Goal: Obtain resource: Obtain resource

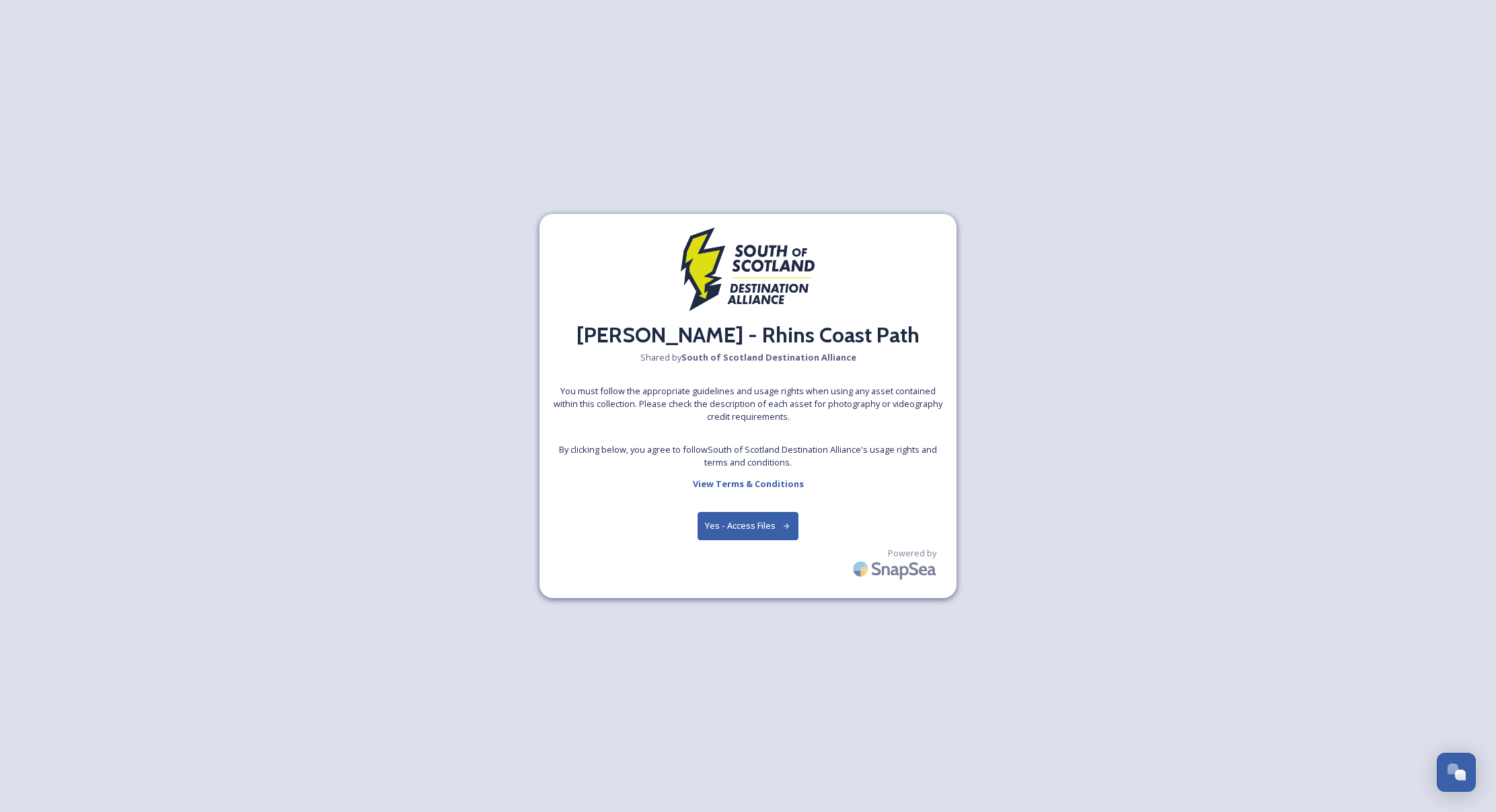
click at [731, 529] on button "Yes - Access Files" at bounding box center [748, 526] width 101 height 28
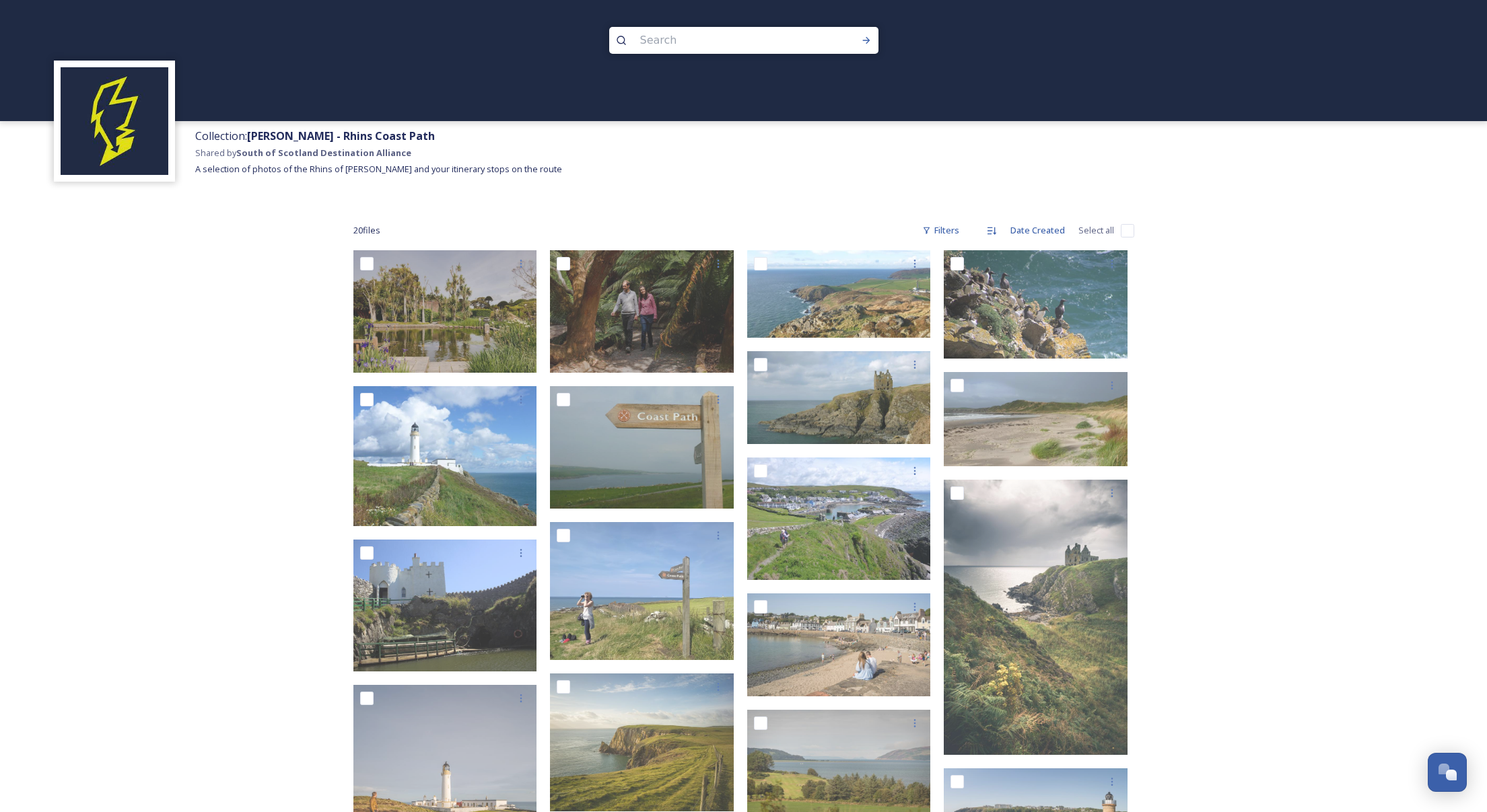
click at [1129, 230] on input "checkbox" at bounding box center [1127, 230] width 14 height 14
checkbox input "true"
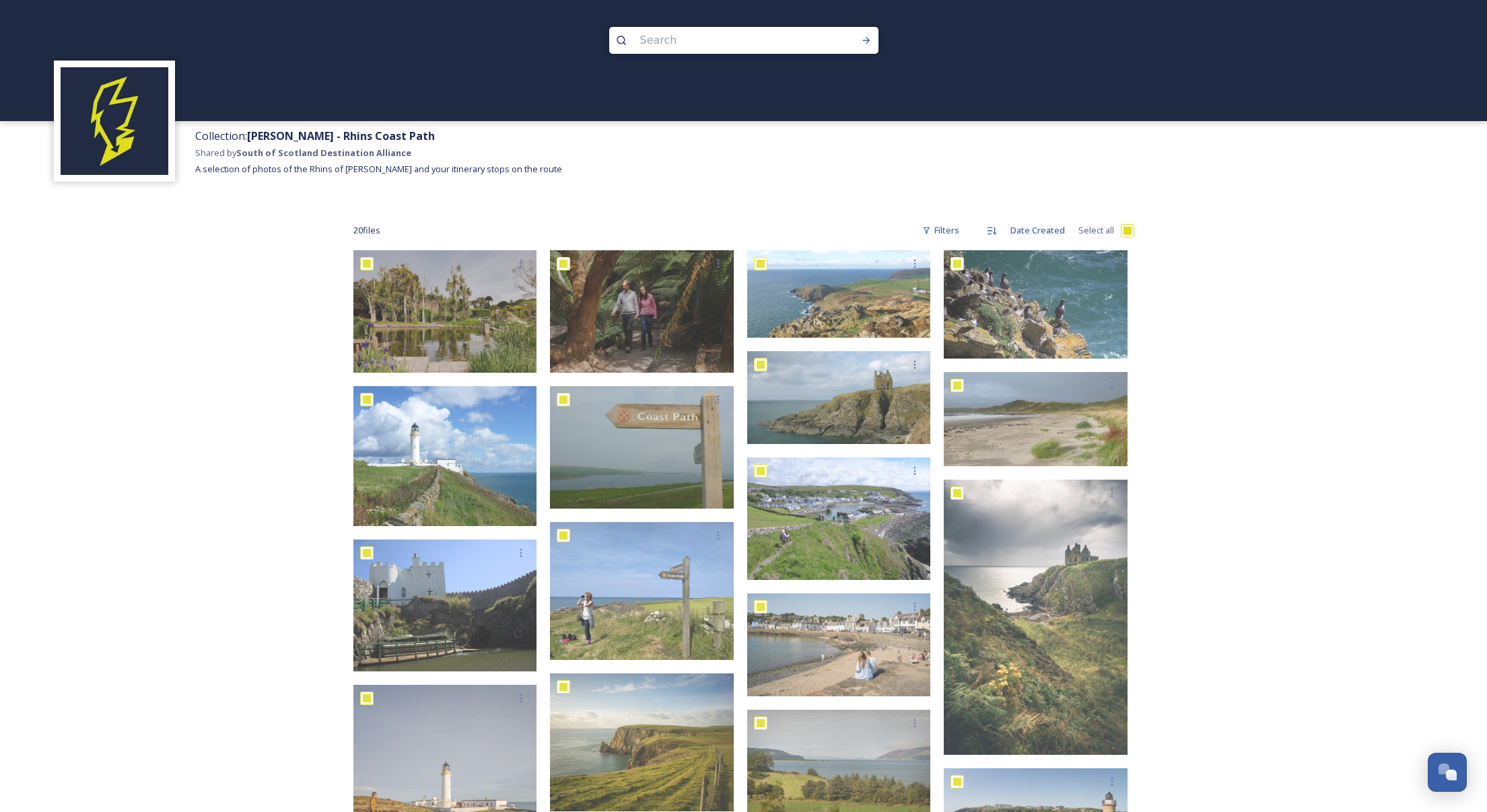
checkbox input "true"
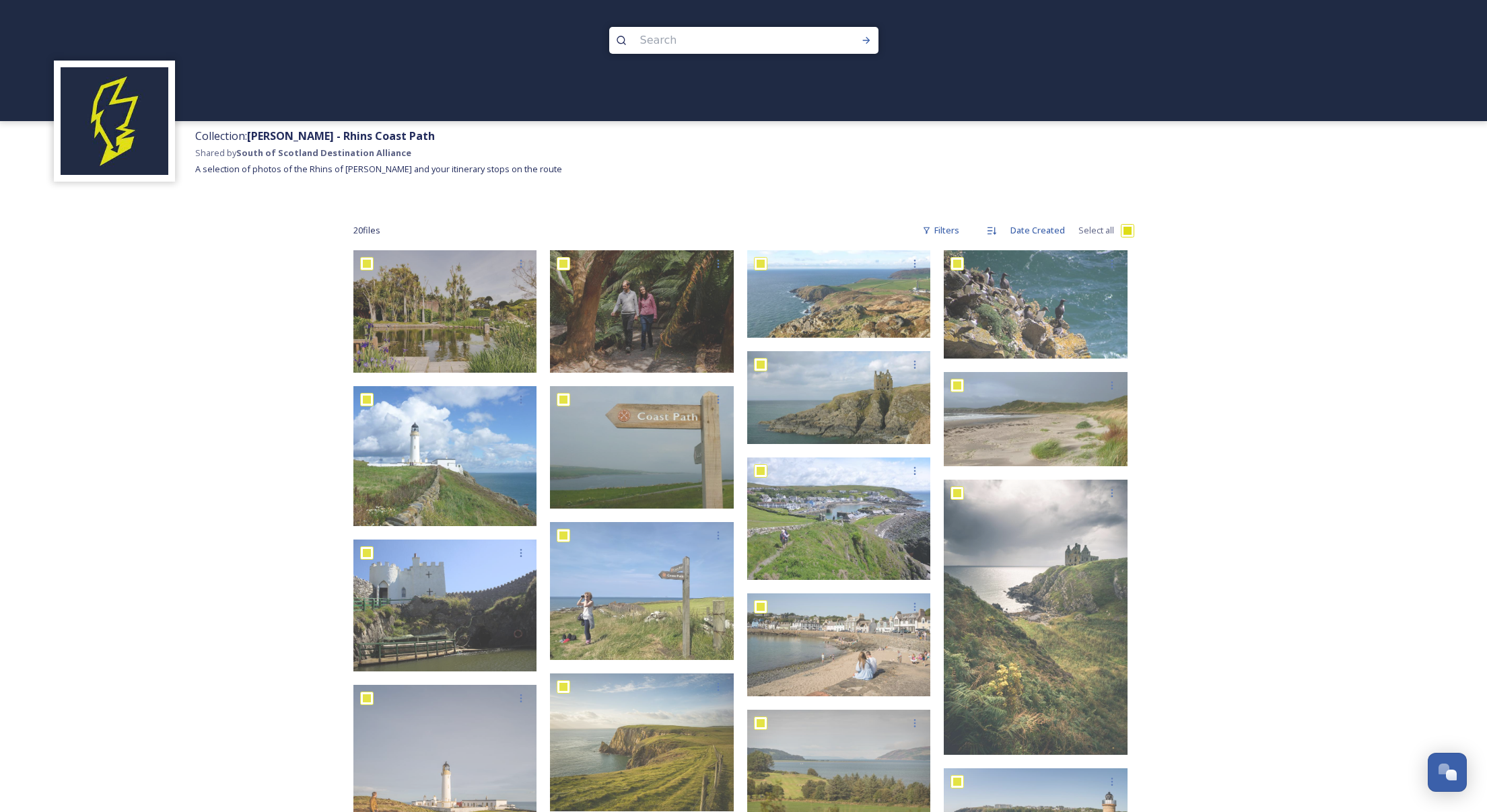
checkbox input "true"
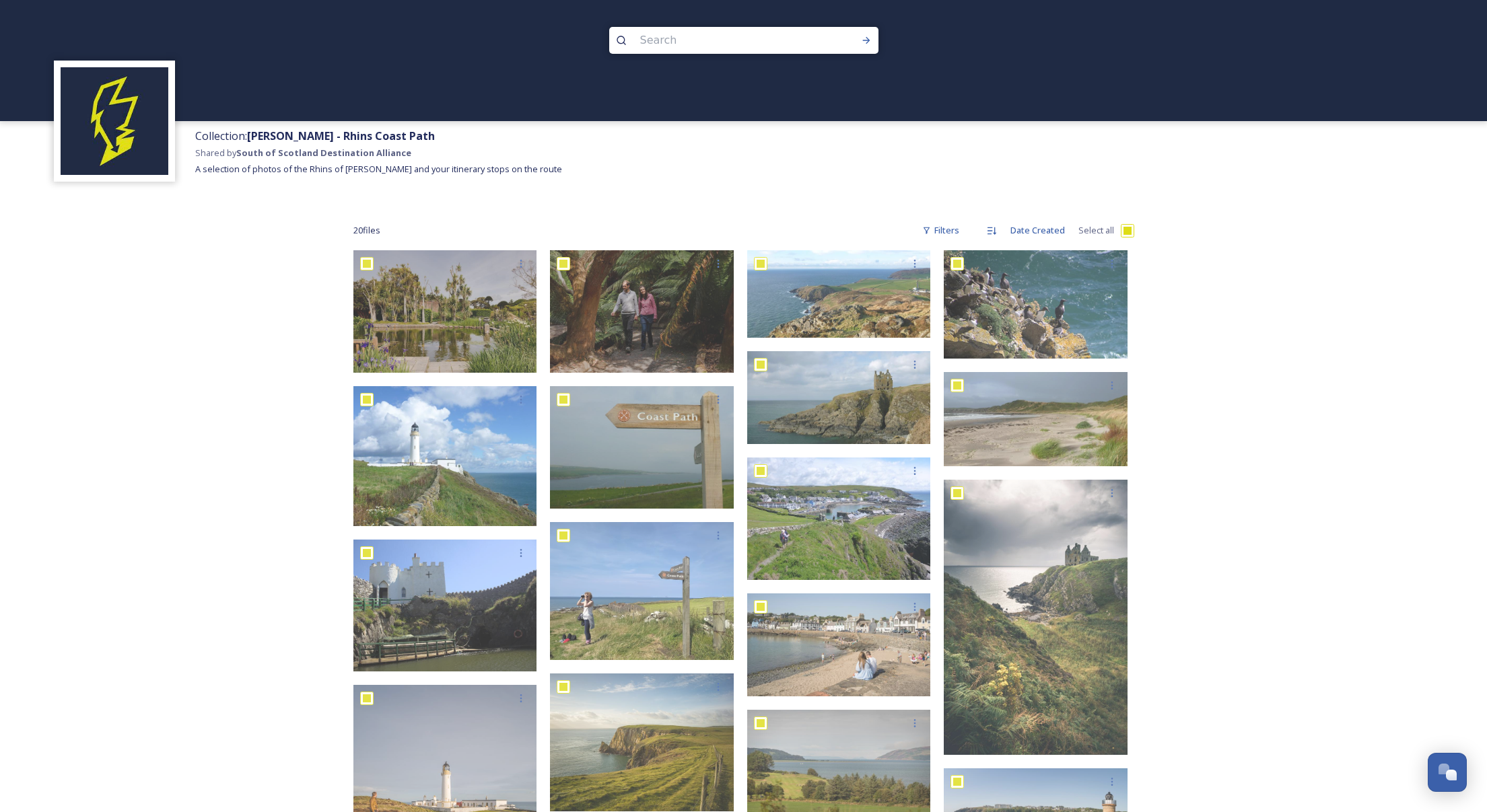
checkbox input "true"
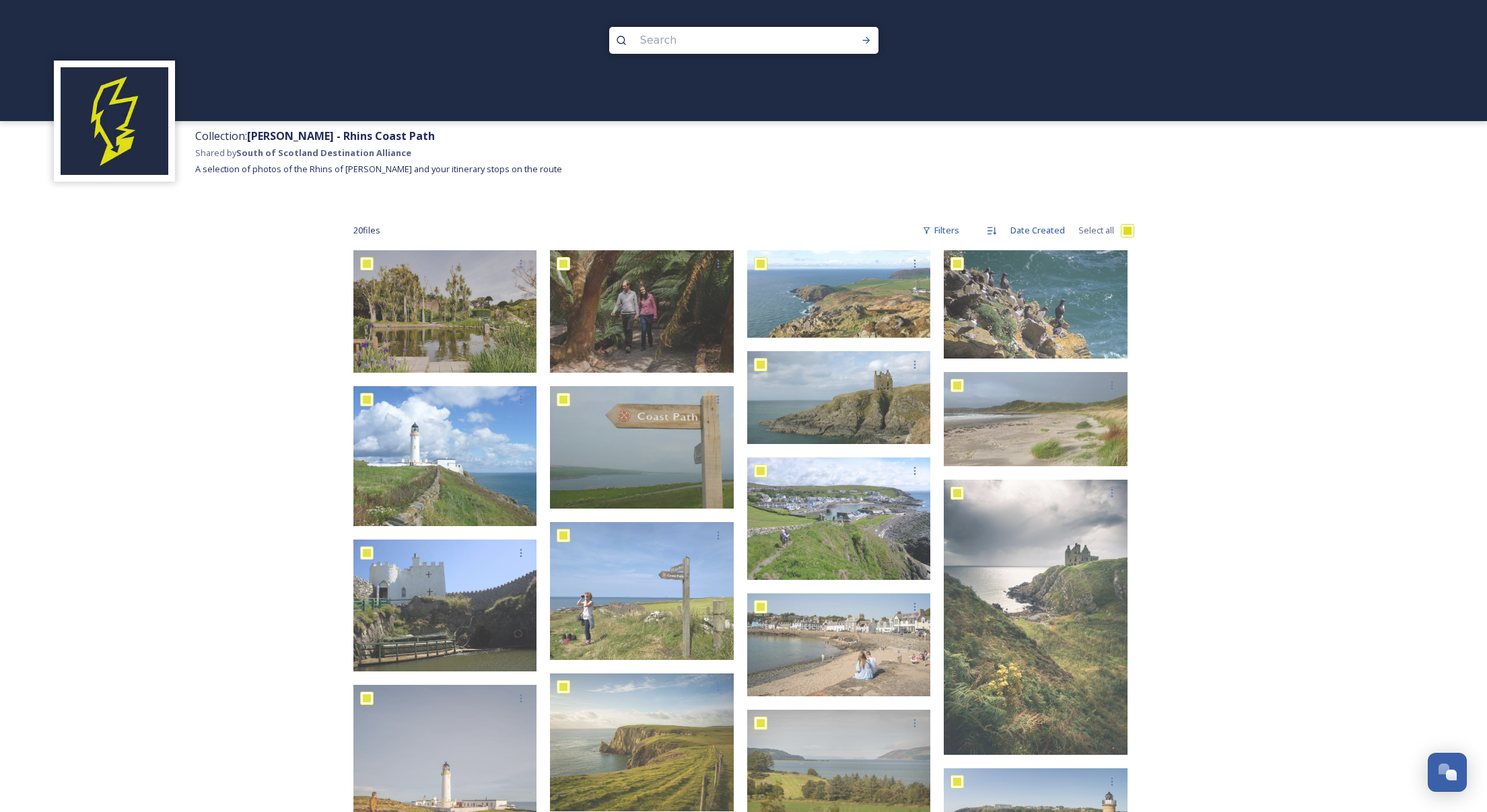
checkbox input "true"
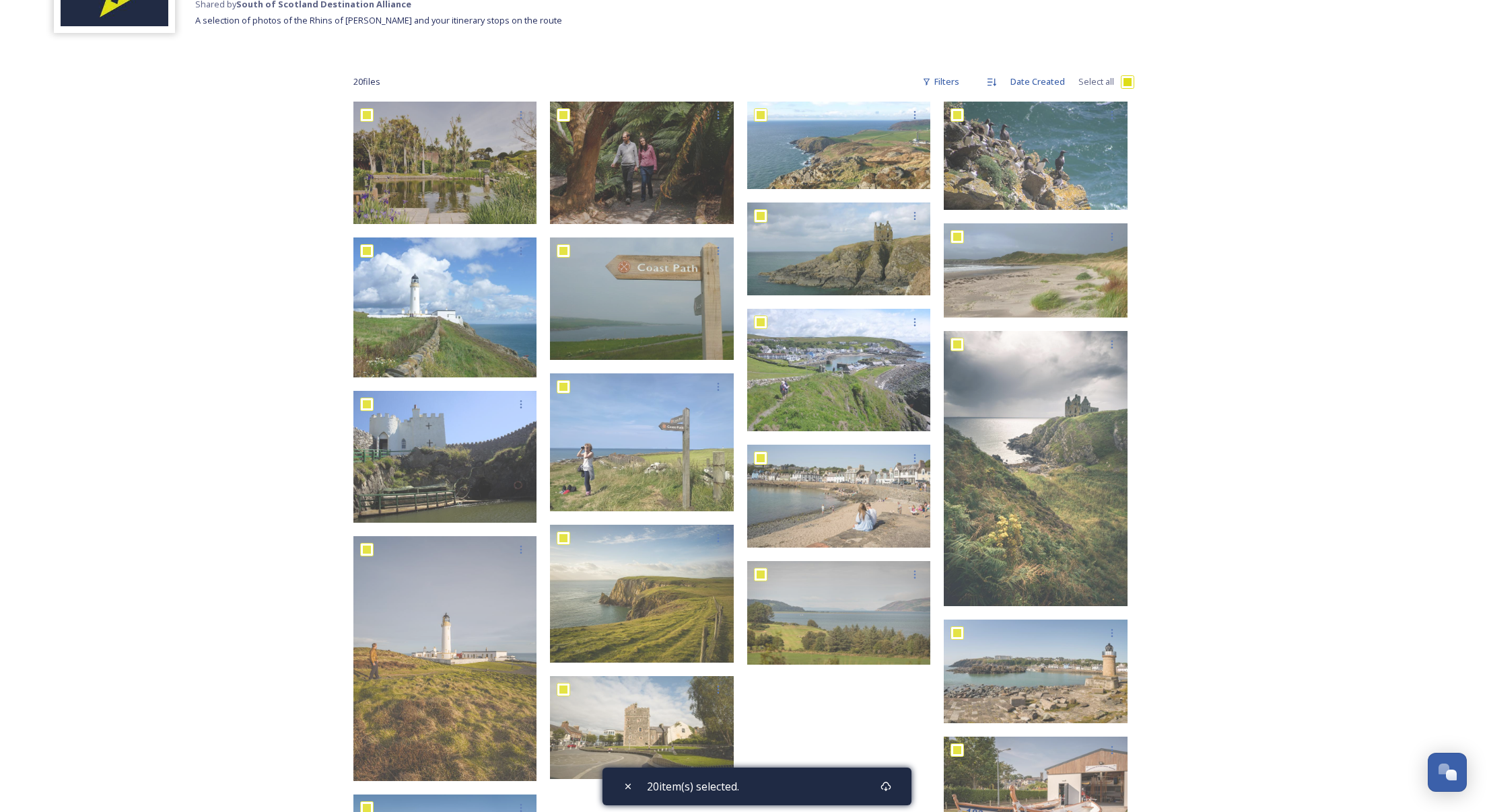
scroll to position [145, 0]
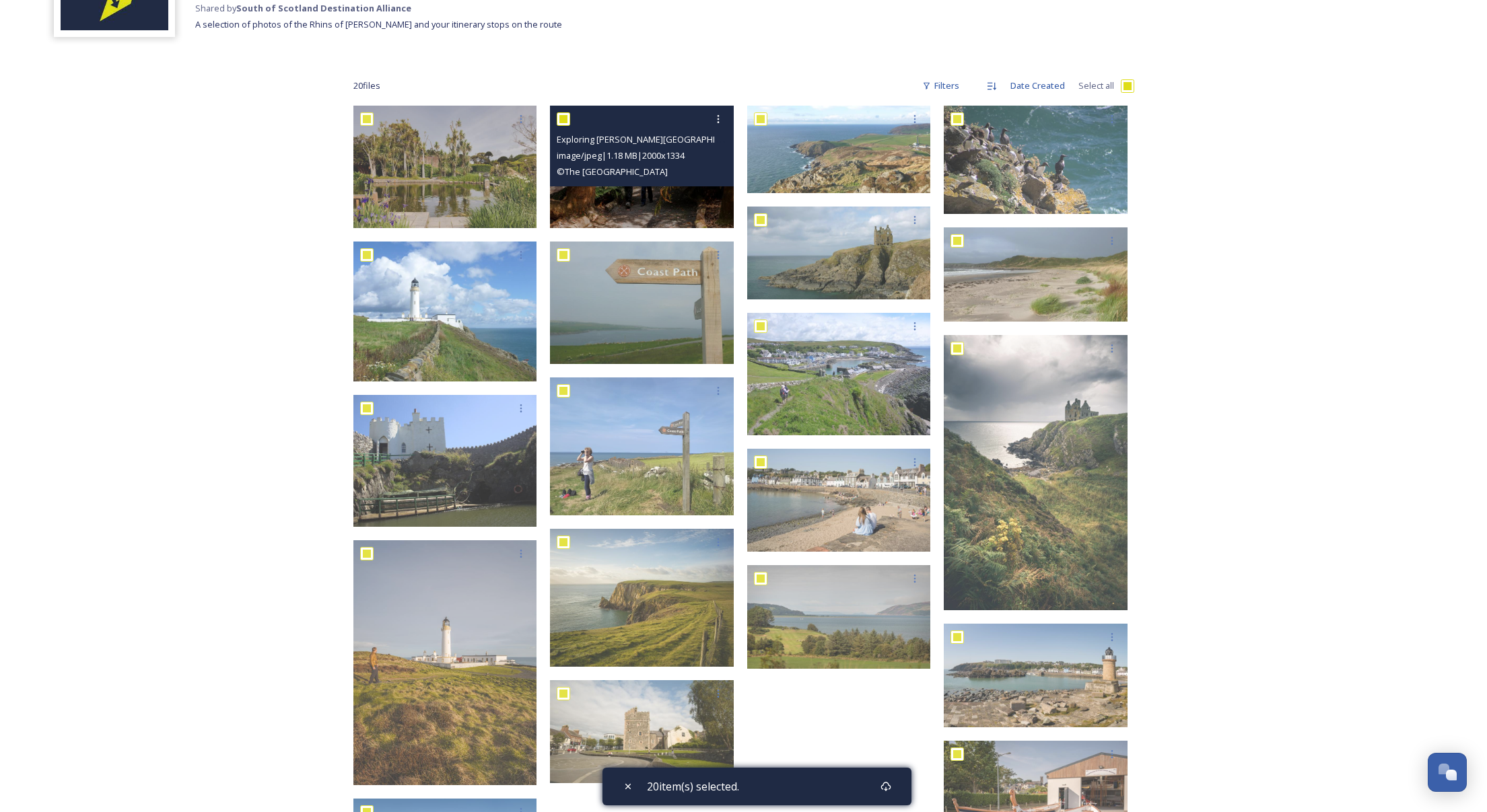
click at [565, 119] on input "checkbox" at bounding box center [563, 119] width 14 height 14
checkbox input "false"
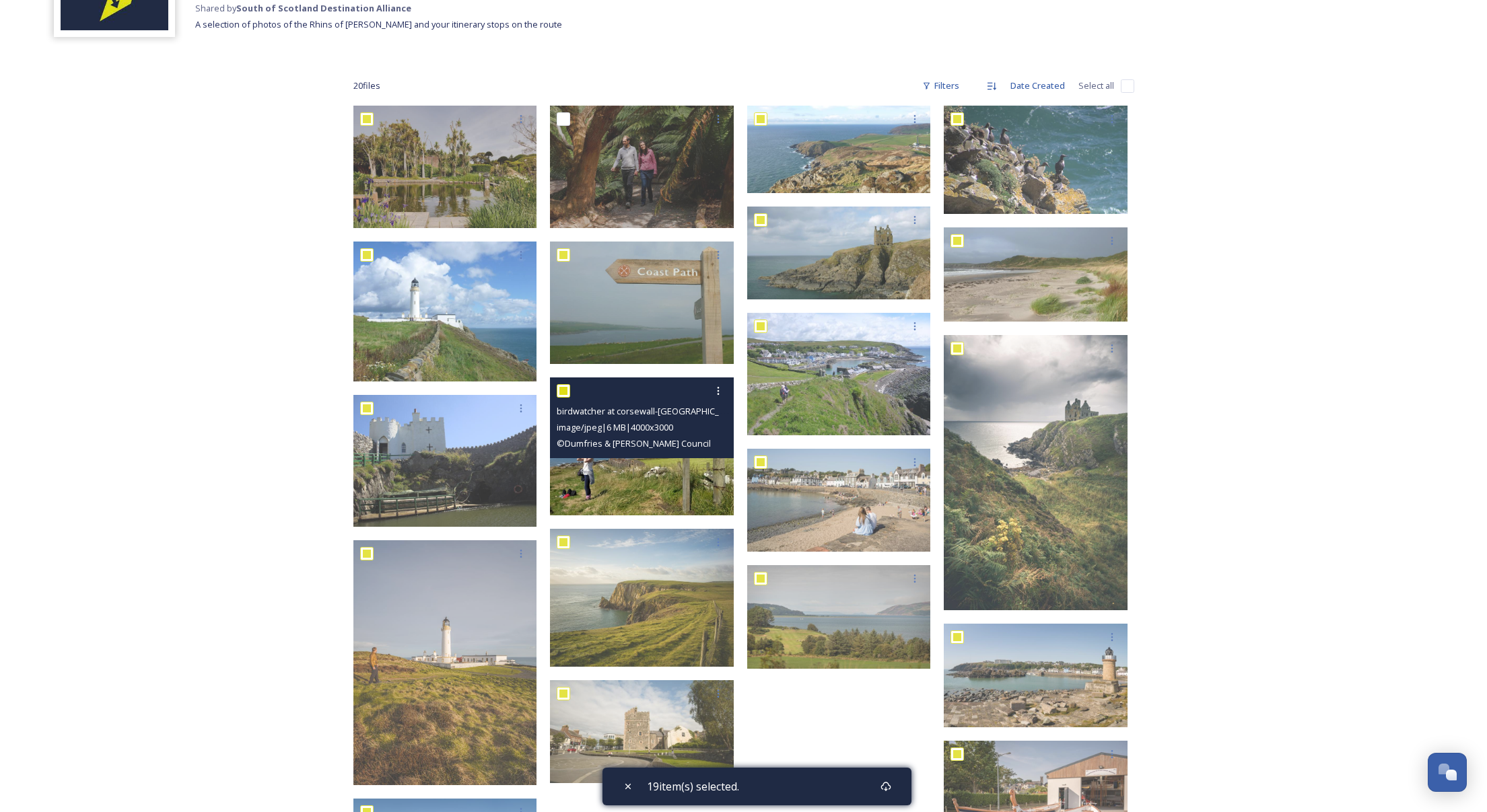
click at [562, 392] on input "checkbox" at bounding box center [563, 390] width 14 height 14
checkbox input "false"
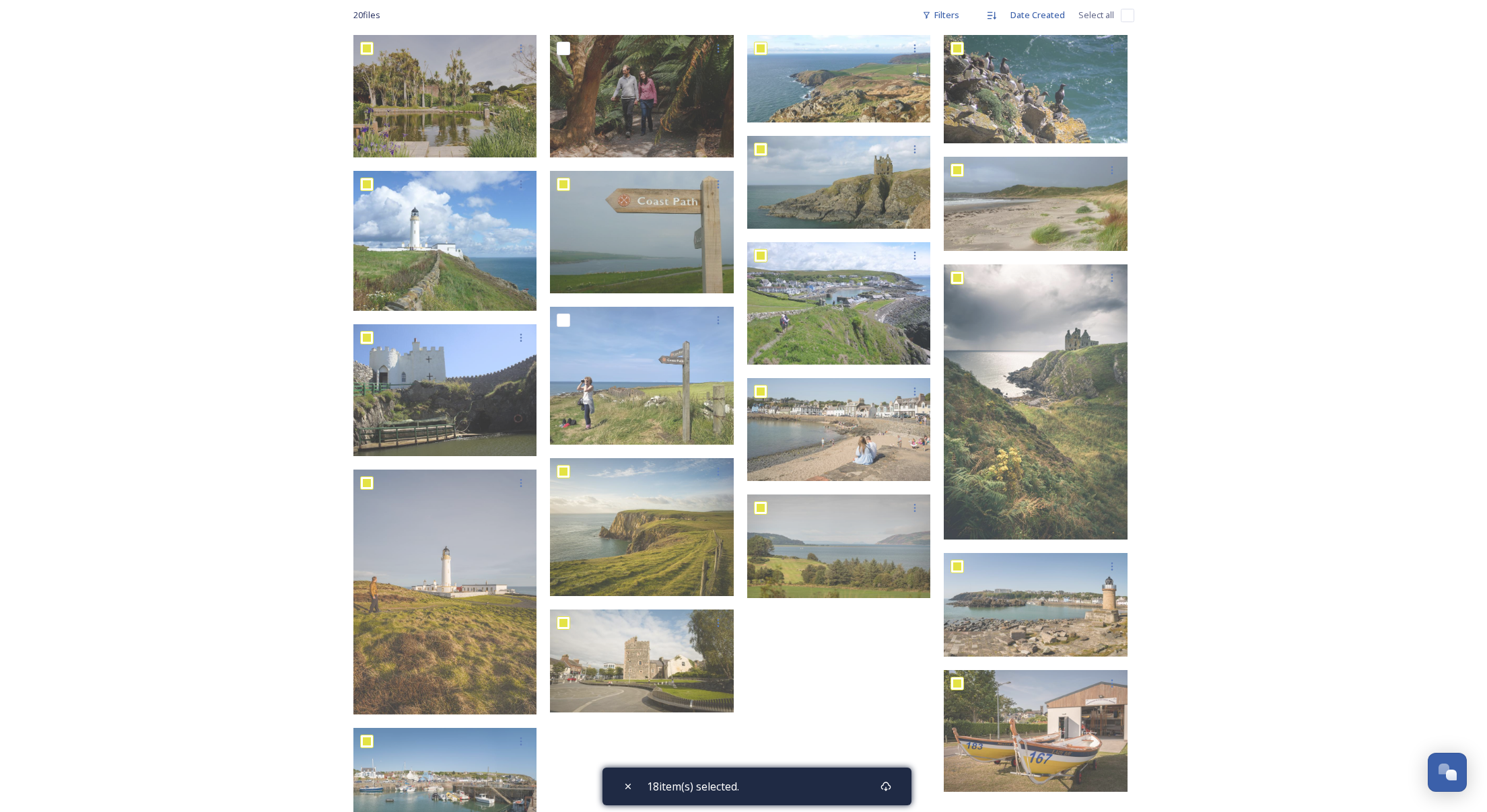
scroll to position [0, 0]
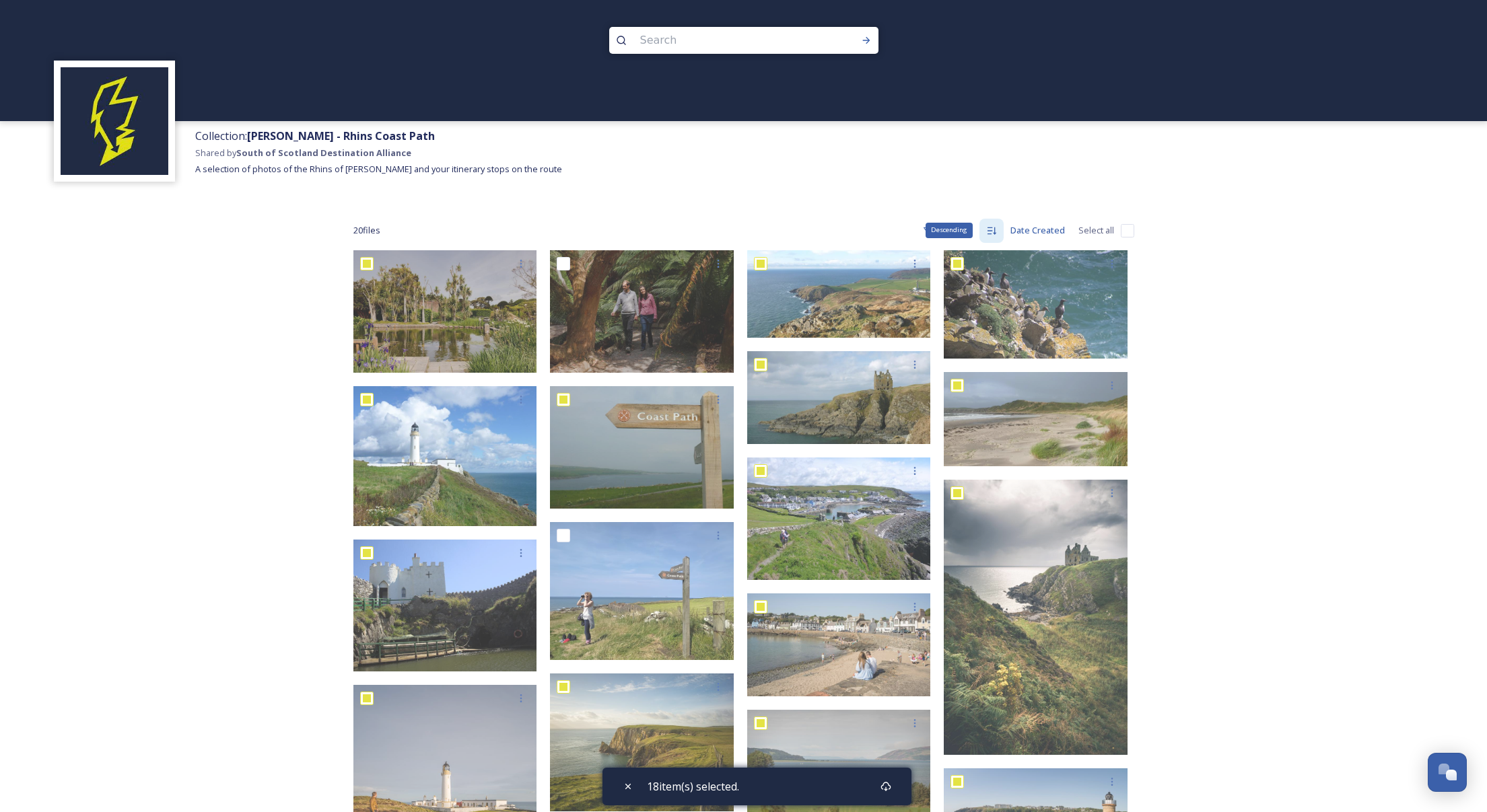
click at [988, 231] on icon at bounding box center [991, 230] width 11 height 11
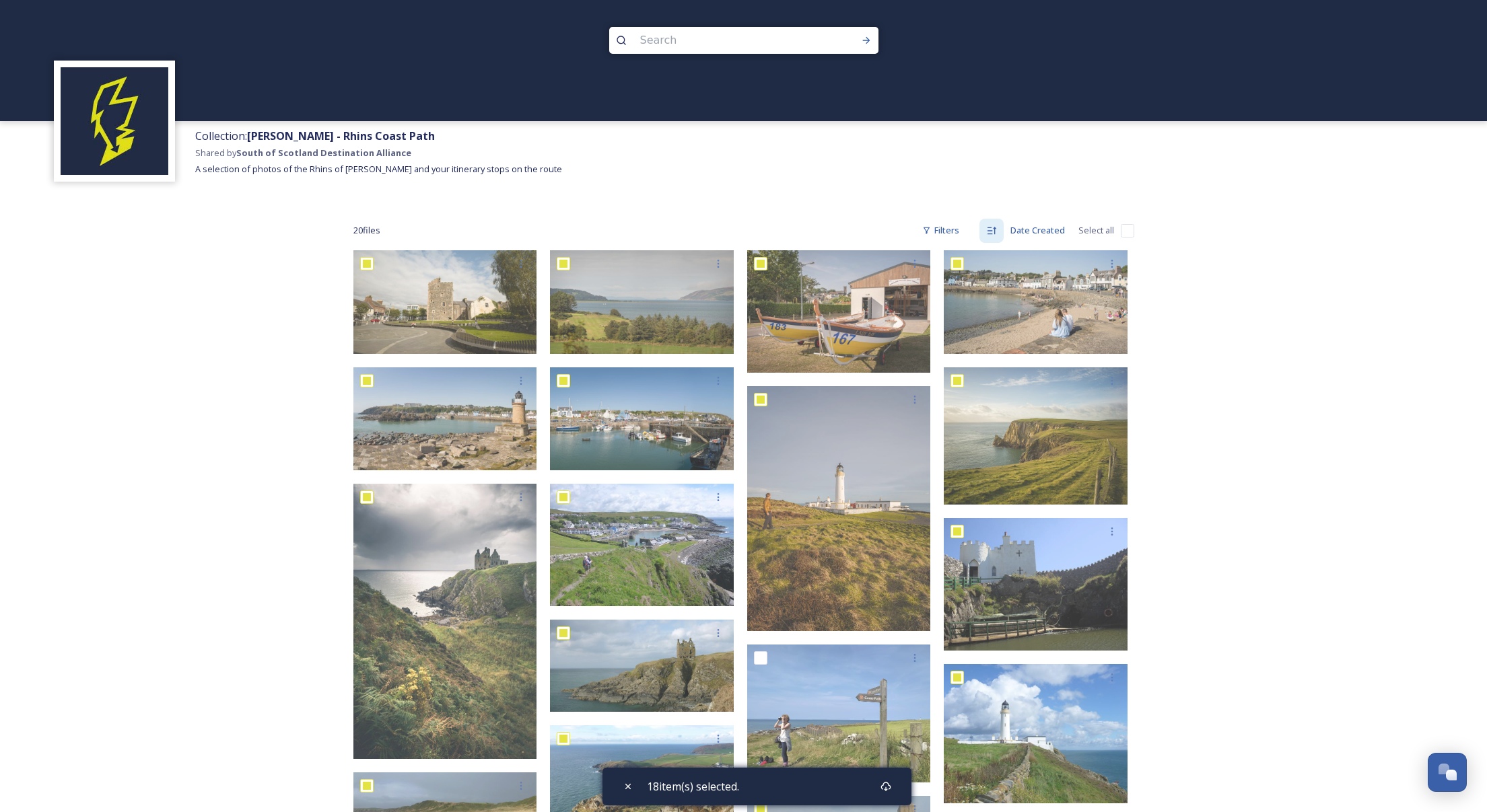
click at [1098, 234] on span "Select all" at bounding box center [1096, 230] width 36 height 13
click at [1131, 233] on input "checkbox" at bounding box center [1127, 230] width 14 height 14
checkbox input "true"
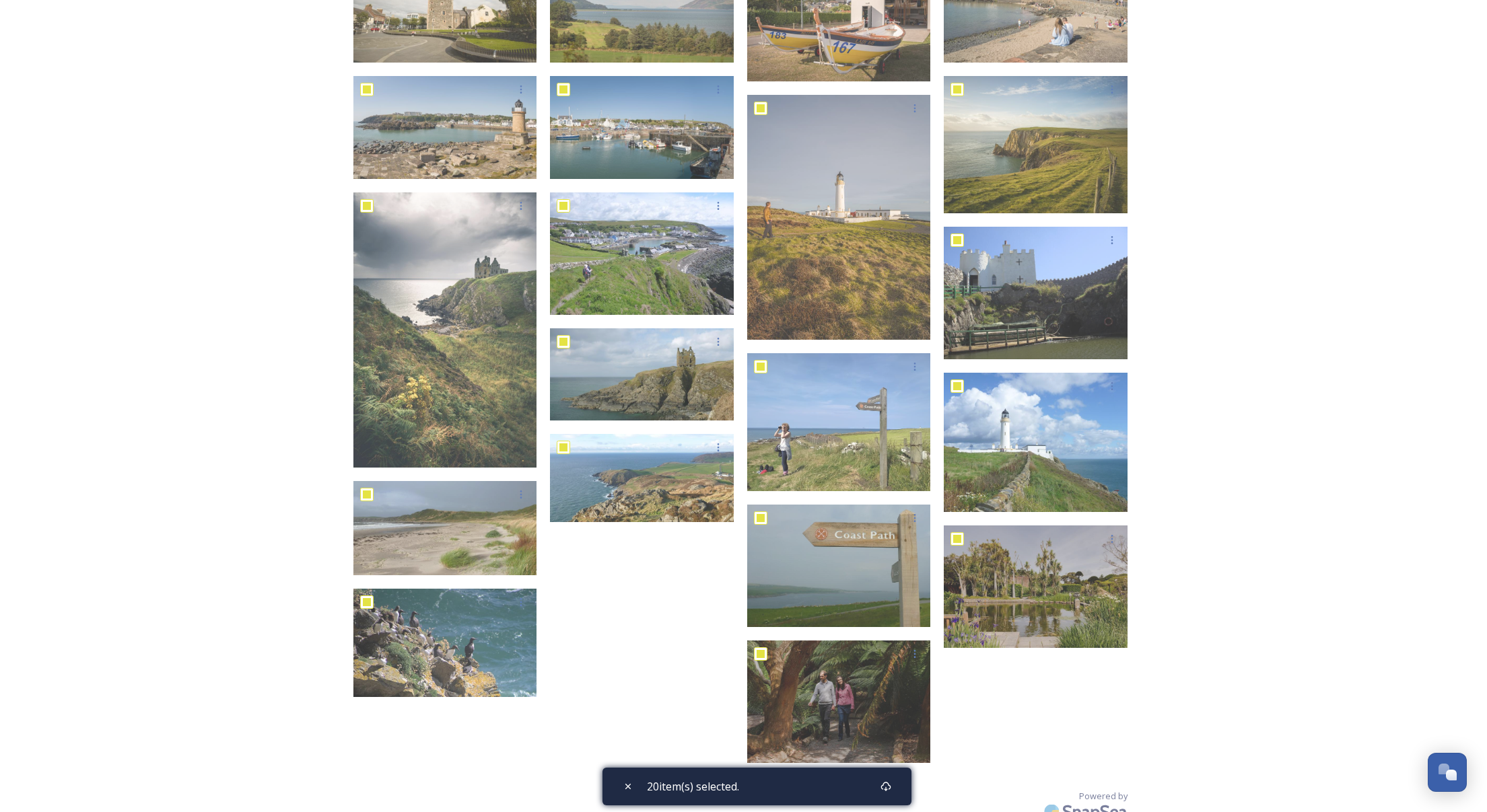
scroll to position [319, 0]
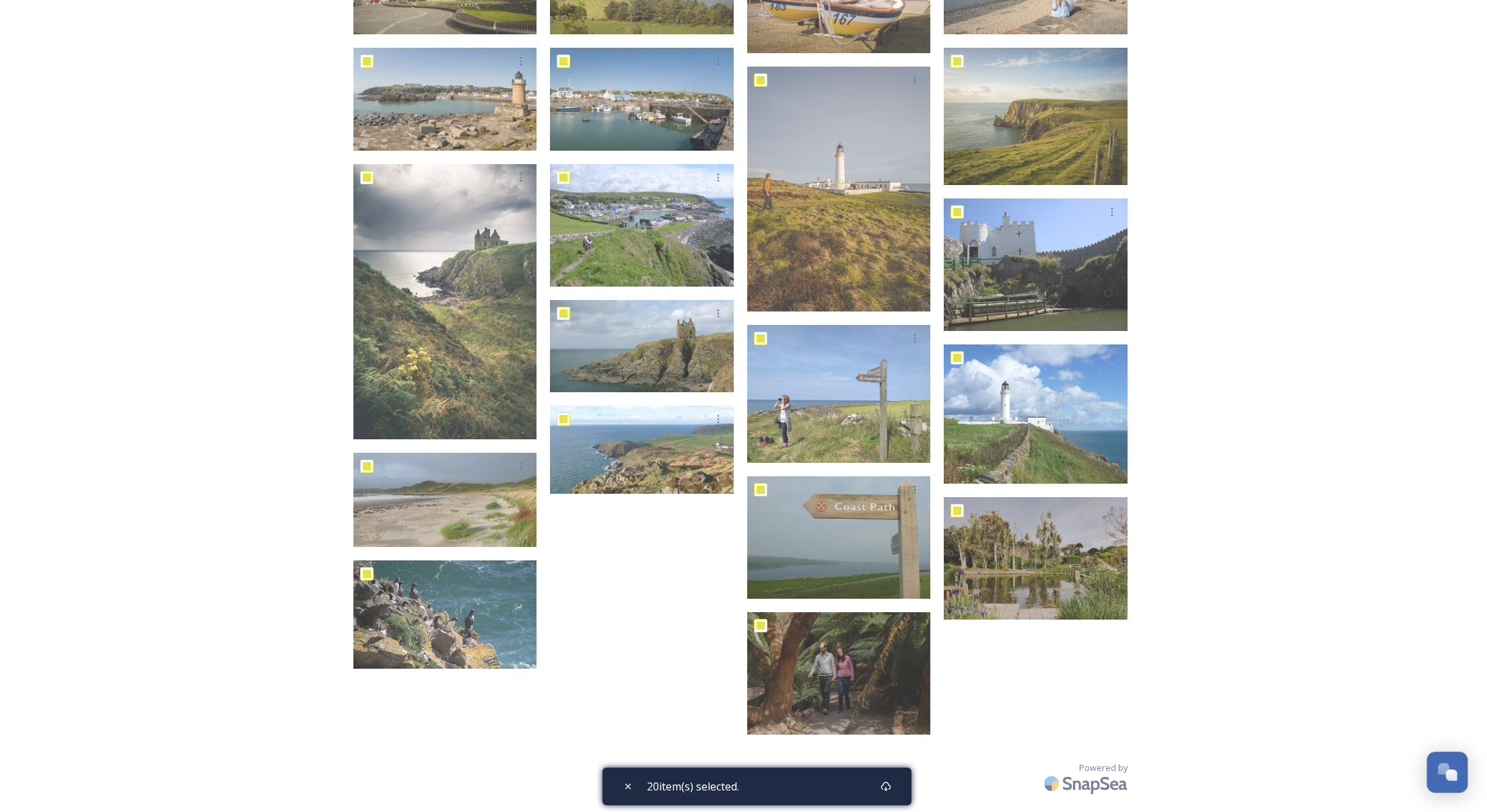
click at [1438, 765] on div "Open Chat" at bounding box center [1444, 769] width 12 height 12
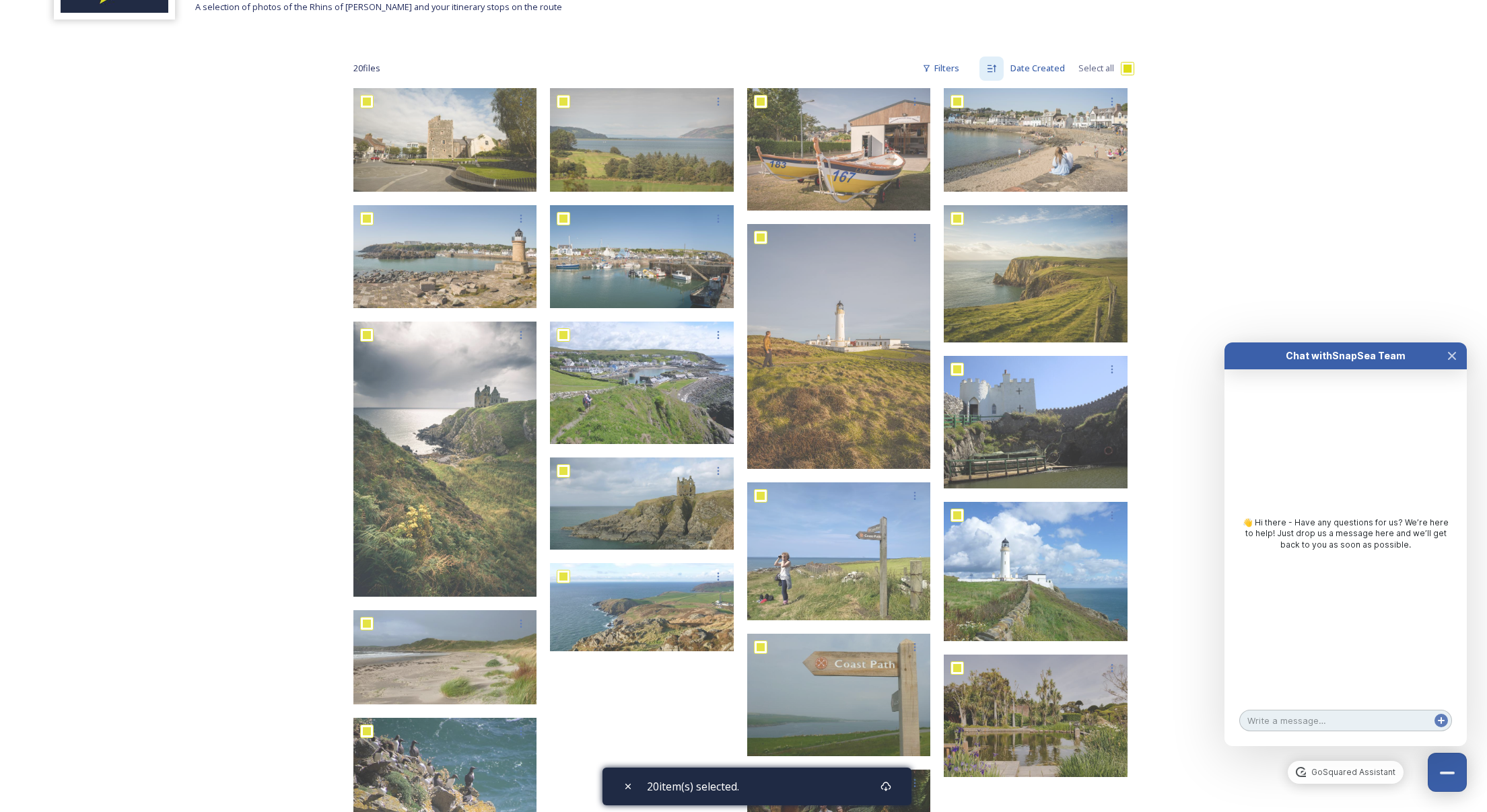
scroll to position [0, 0]
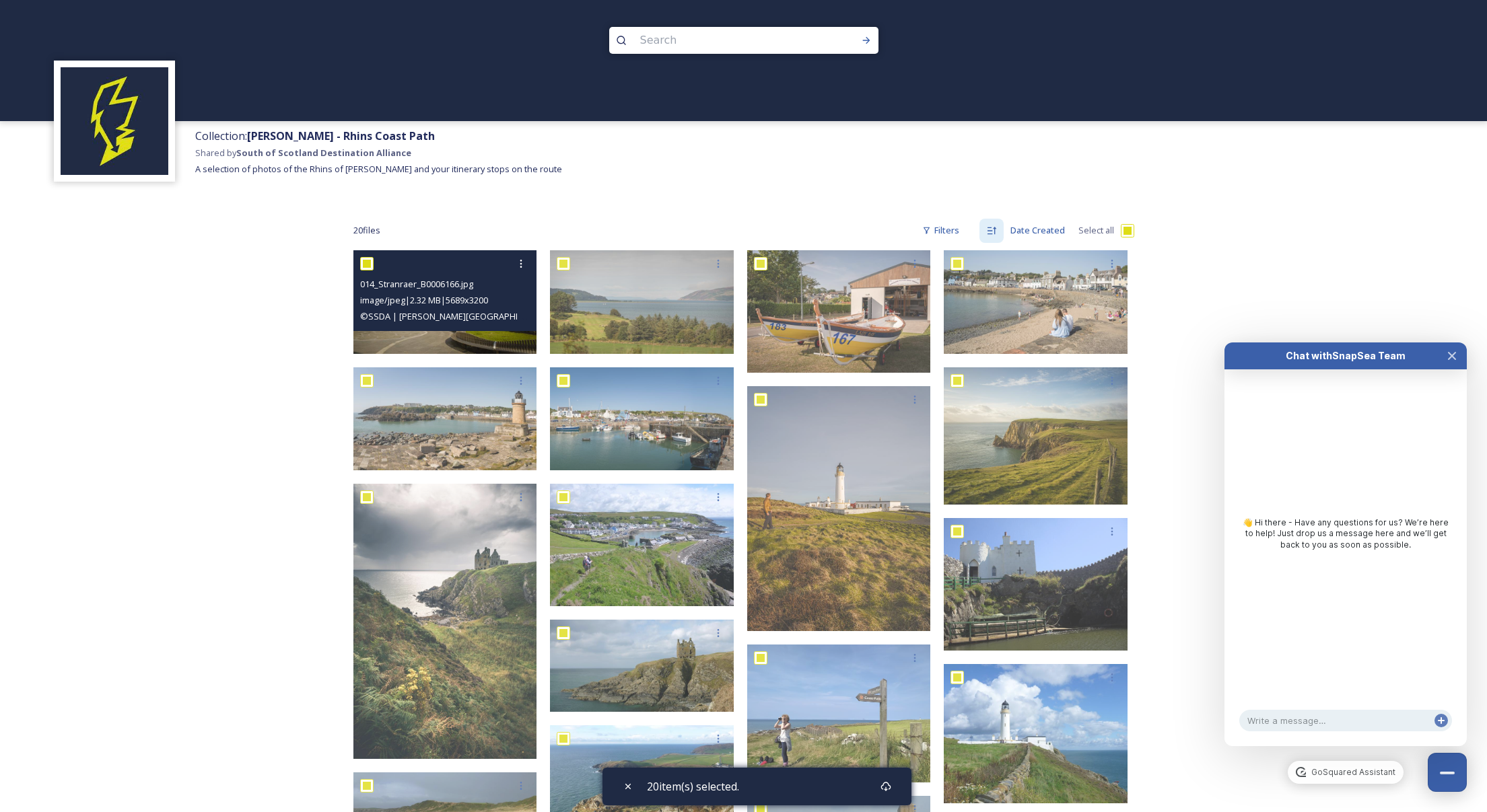
click at [369, 260] on input "checkbox" at bounding box center [367, 264] width 14 height 14
checkbox input "false"
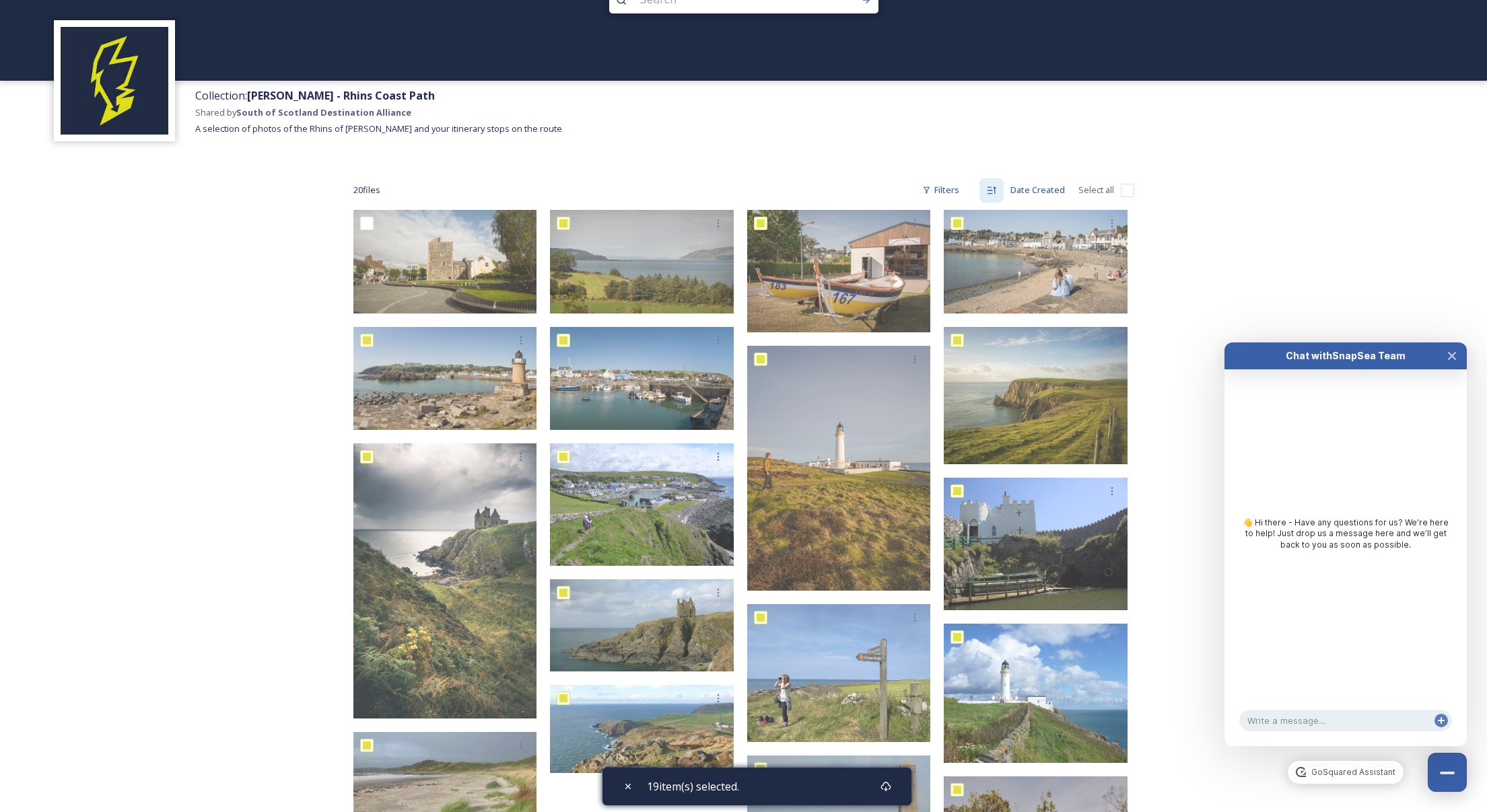
scroll to position [94, 0]
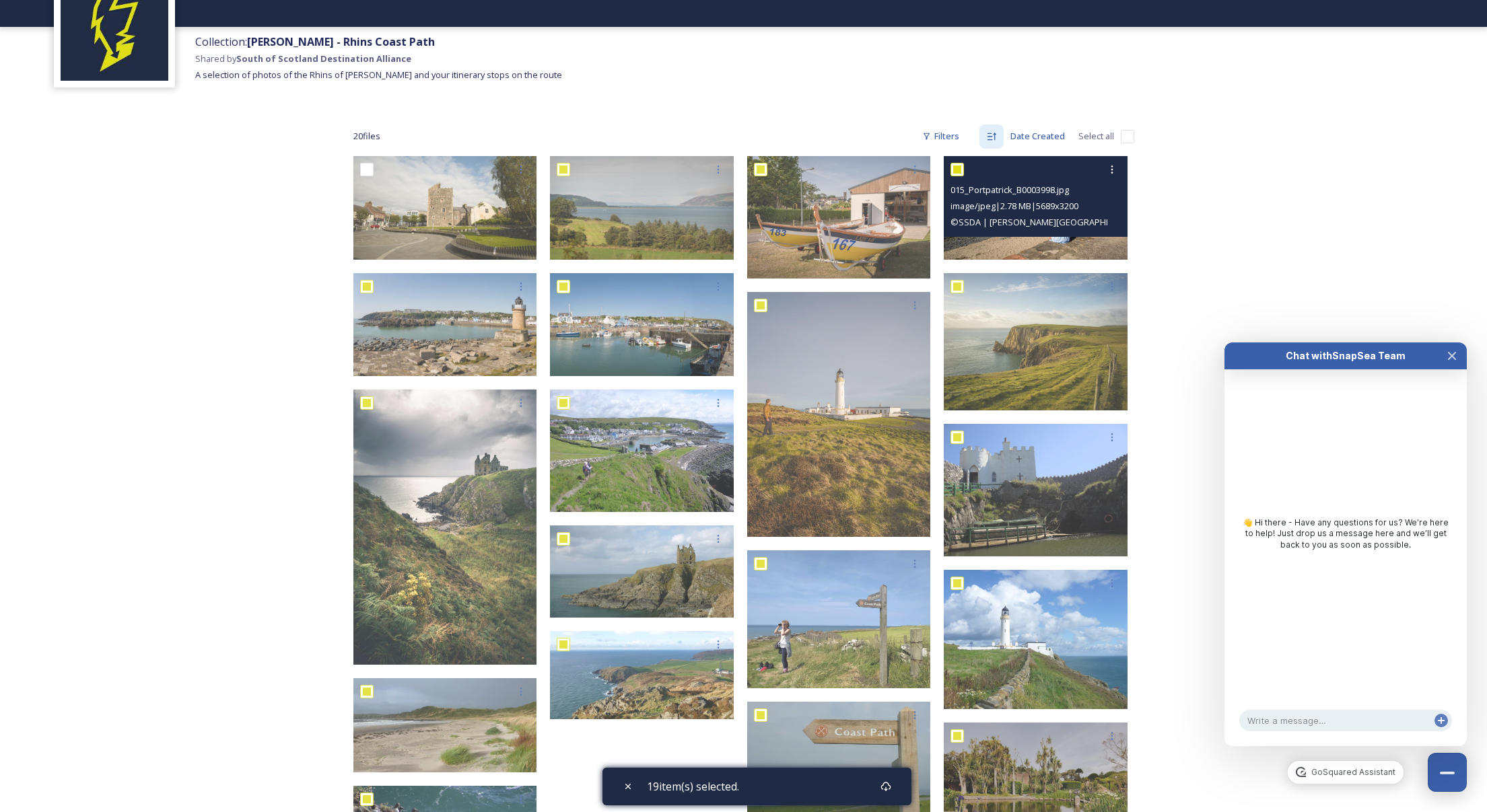
click at [955, 168] on input "checkbox" at bounding box center [957, 169] width 14 height 14
checkbox input "false"
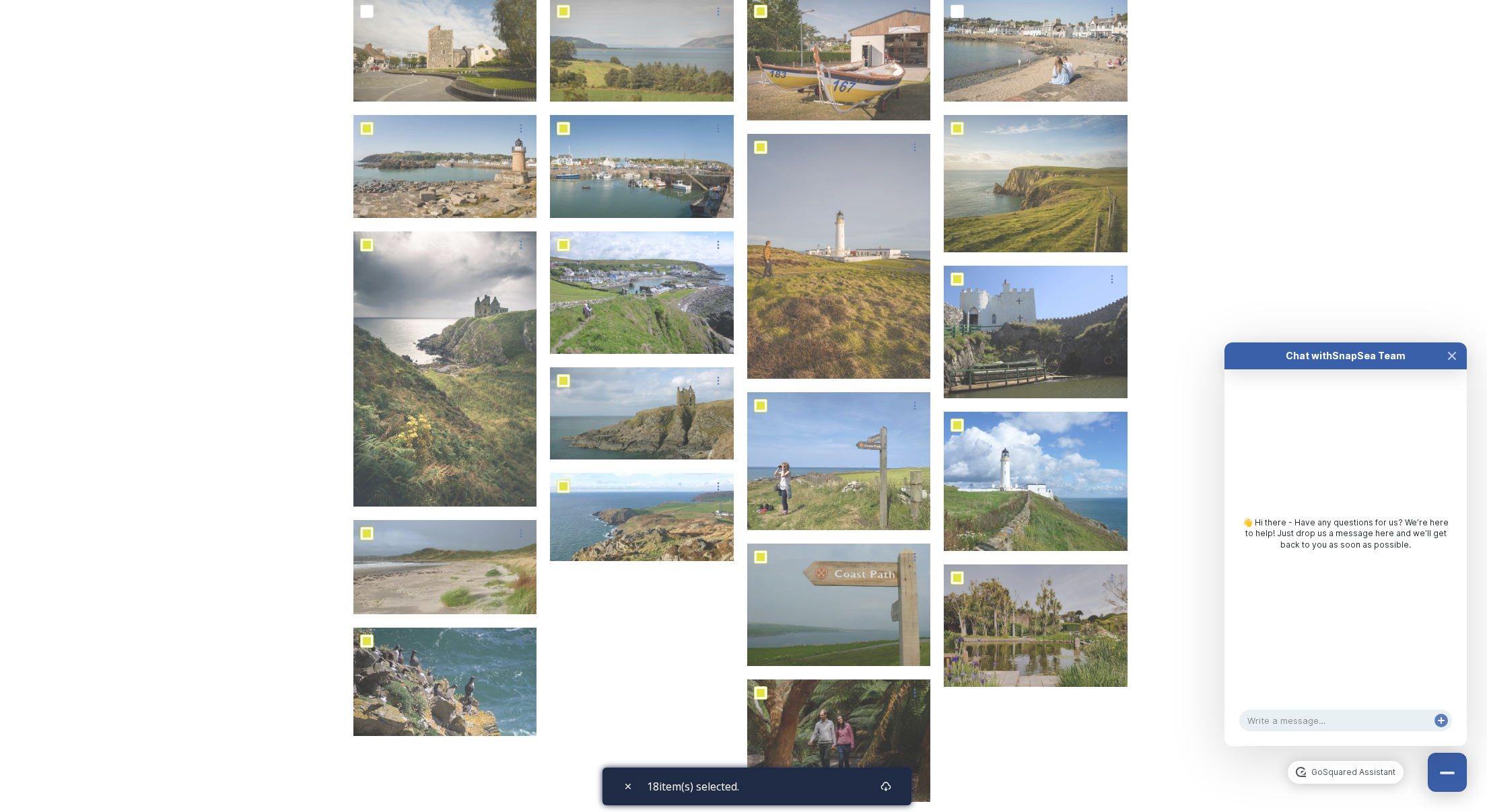
scroll to position [319, 0]
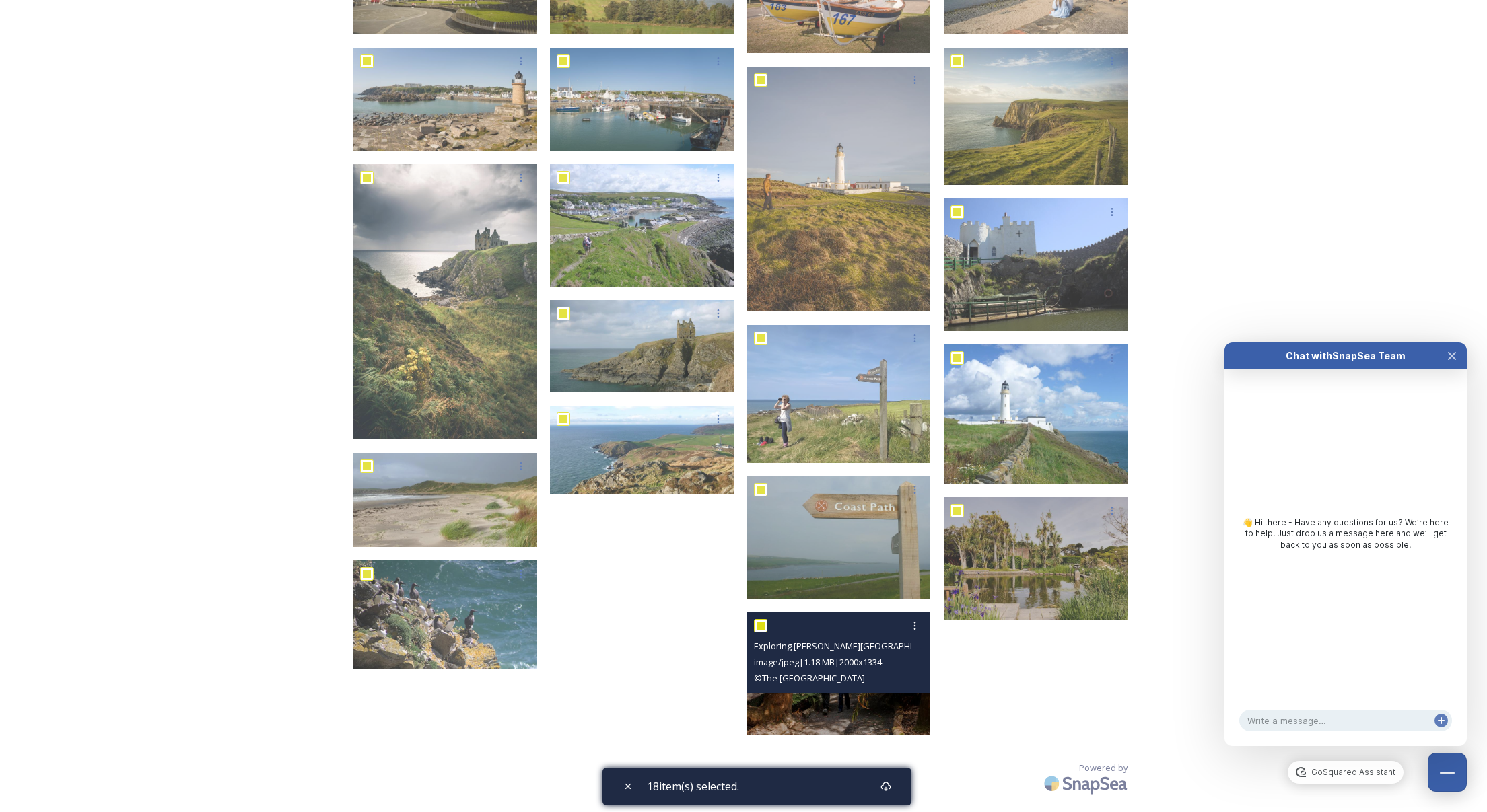
click at [762, 625] on input "checkbox" at bounding box center [760, 625] width 14 height 14
checkbox input "false"
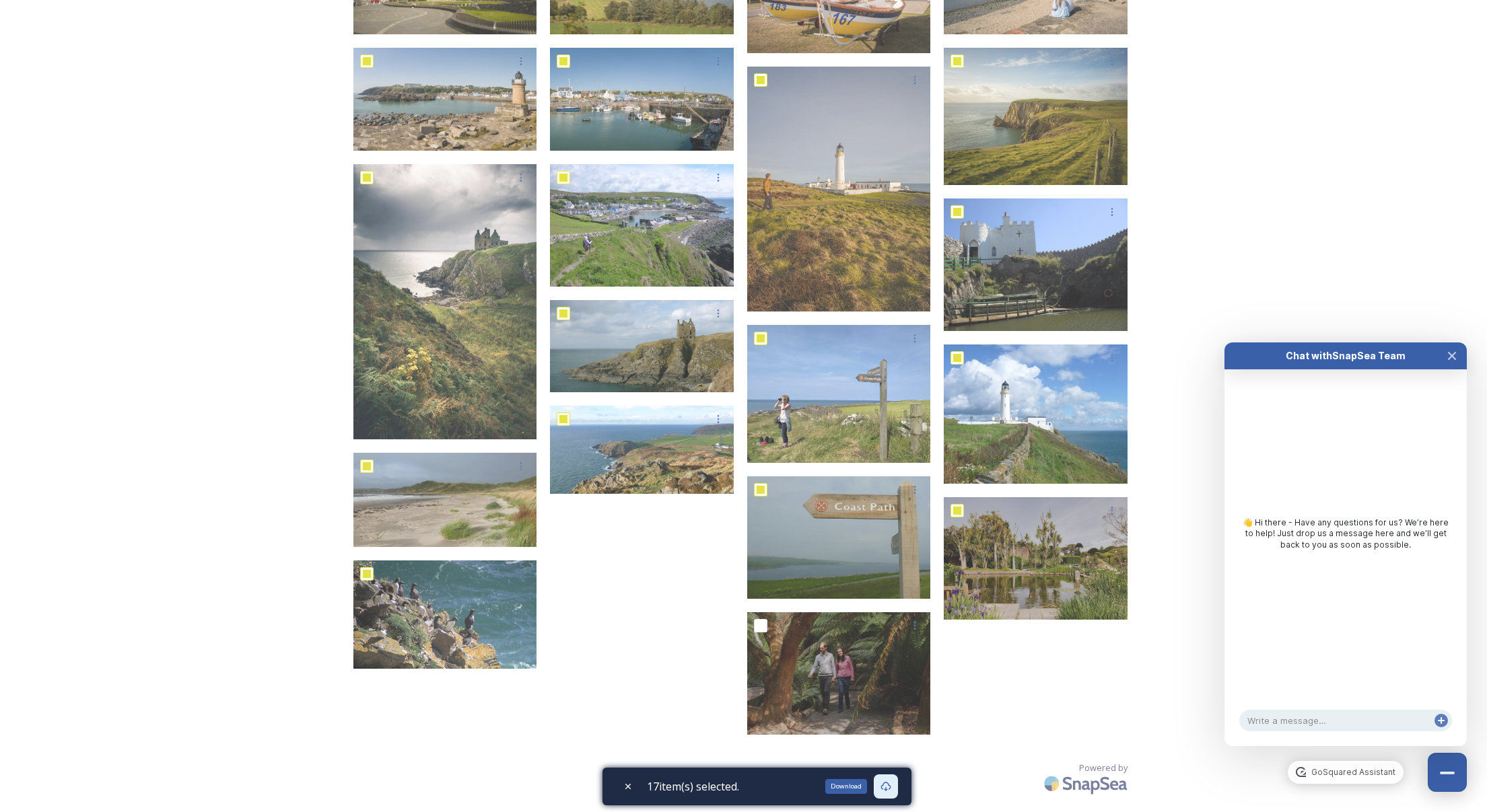
click at [891, 787] on icon at bounding box center [886, 786] width 11 height 11
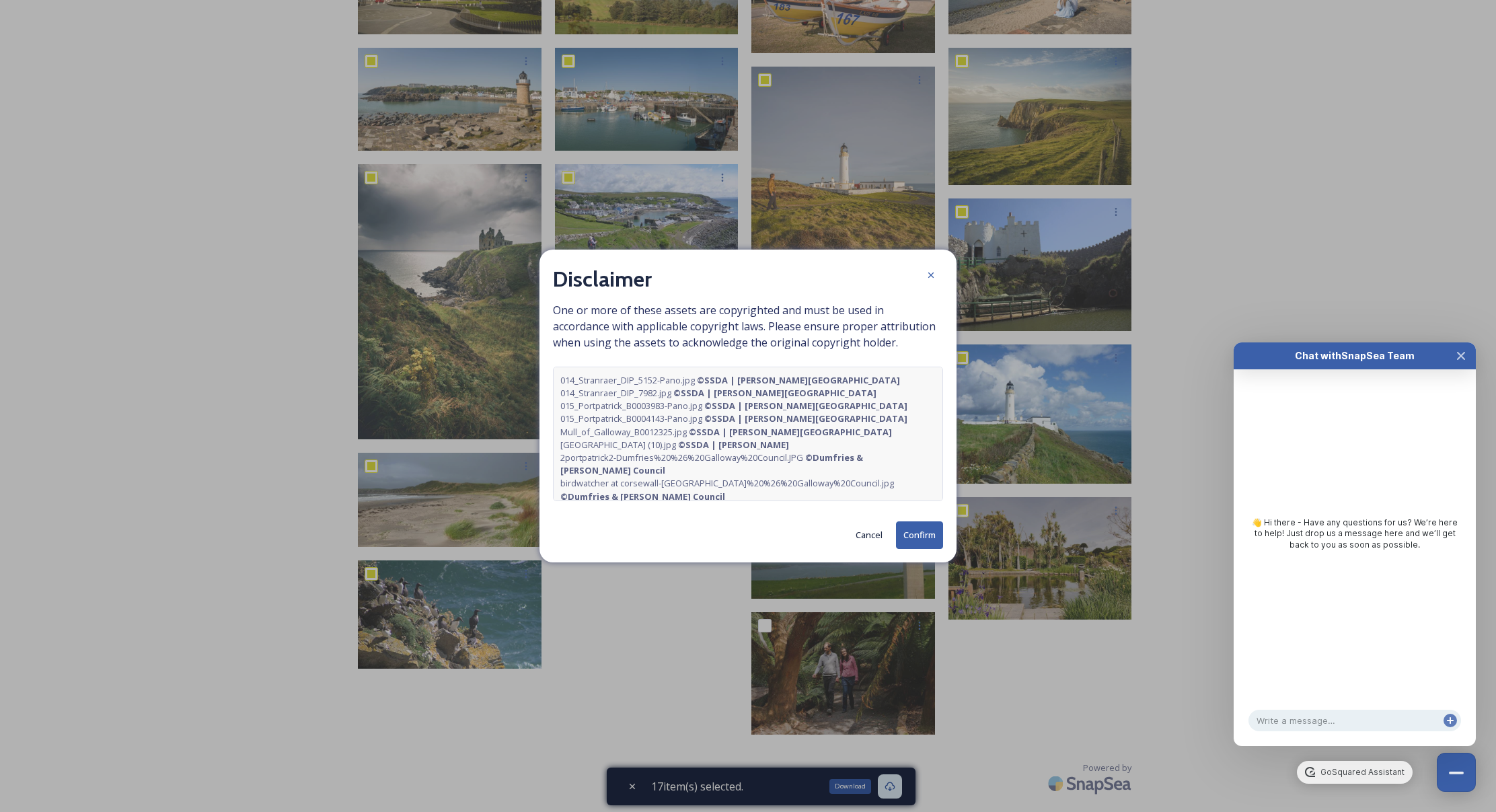
click at [923, 537] on button "Confirm" at bounding box center [919, 535] width 47 height 28
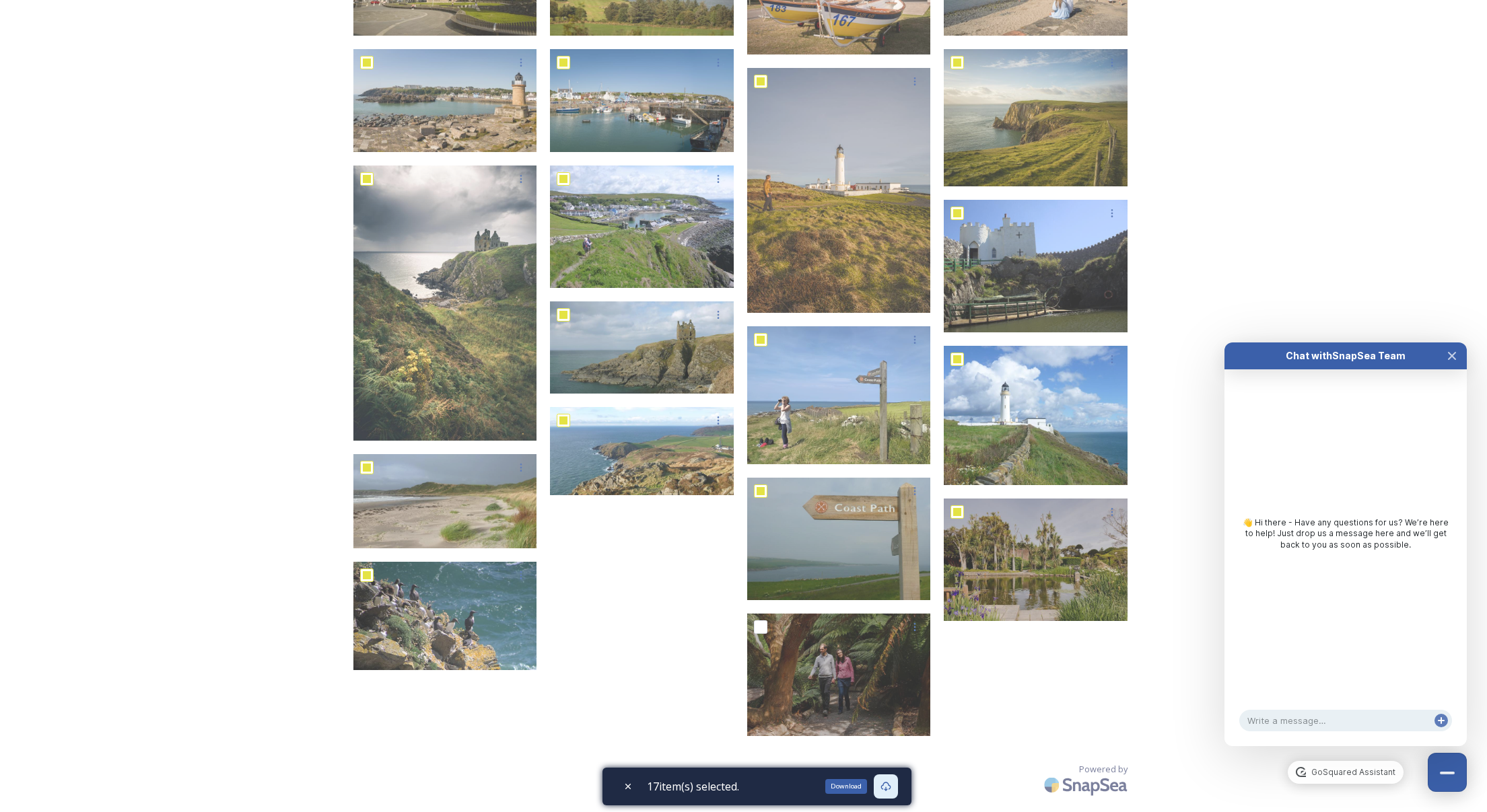
scroll to position [66, 0]
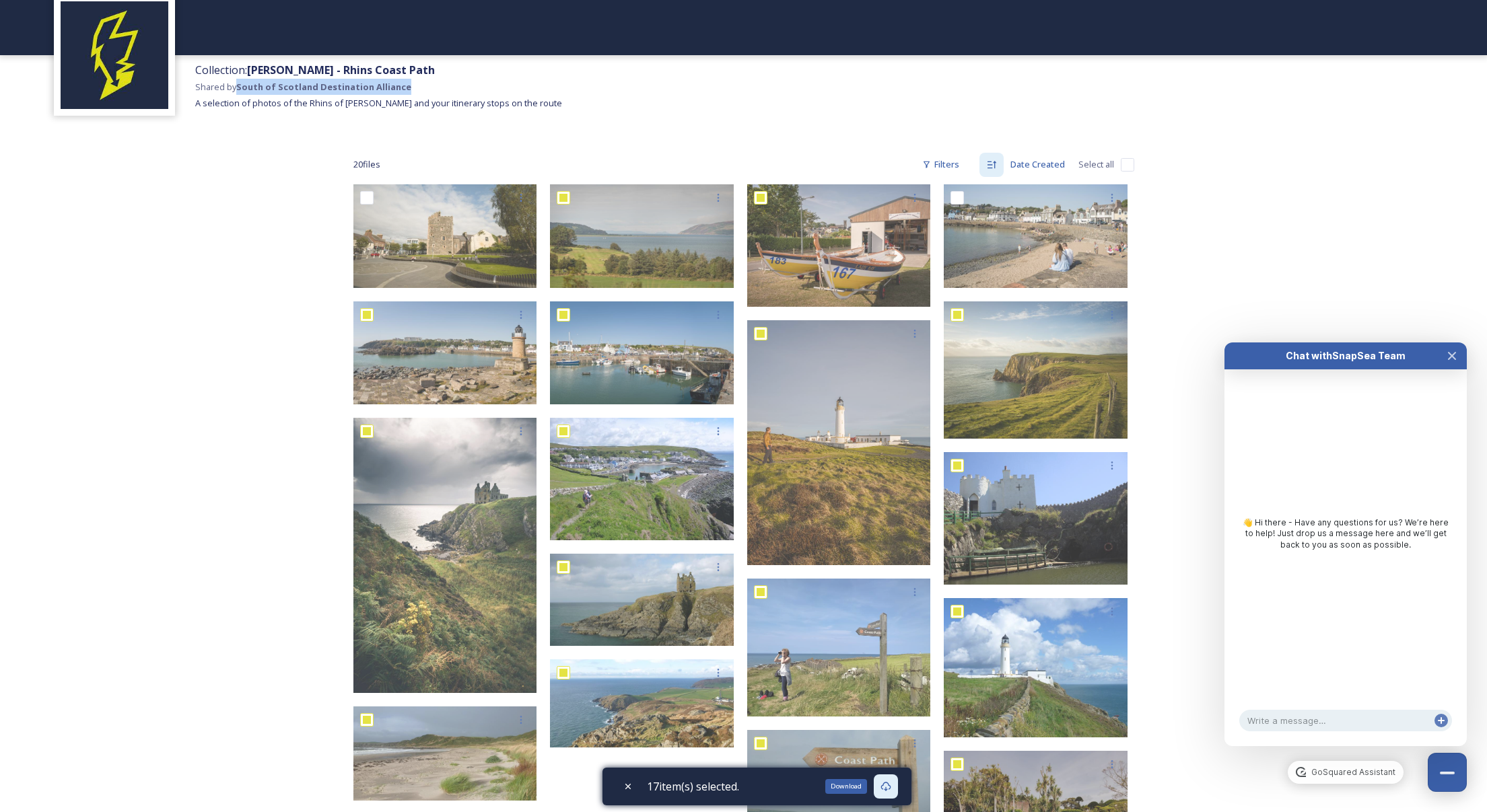
drag, startPoint x: 262, startPoint y: 89, endPoint x: 414, endPoint y: 88, distance: 152.0
click at [414, 88] on div "Collection: [PERSON_NAME] - Rhins Coast Path Shared by South of Scotland Destin…" at bounding box center [378, 96] width 367 height 70
copy strong "South of Scotland Destination Alliance"
click at [1198, 184] on div "Collection: [PERSON_NAME] - Rhins Coast Path Shared by South of Scotland Destin…" at bounding box center [744, 500] width 1487 height 1132
click at [1124, 164] on input "checkbox" at bounding box center [1127, 164] width 14 height 14
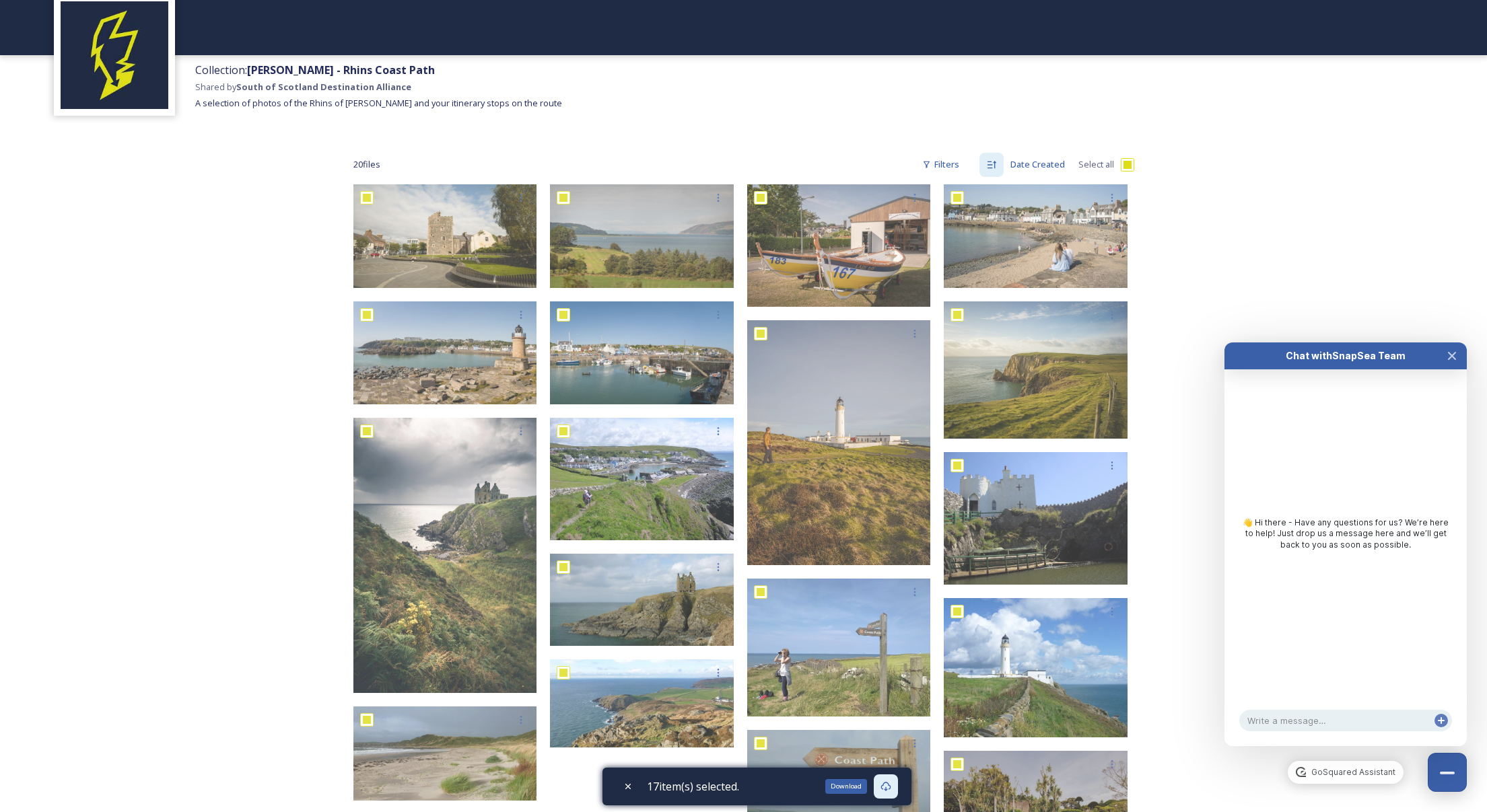
checkbox input "true"
click at [1124, 164] on input "checkbox" at bounding box center [1127, 164] width 14 height 14
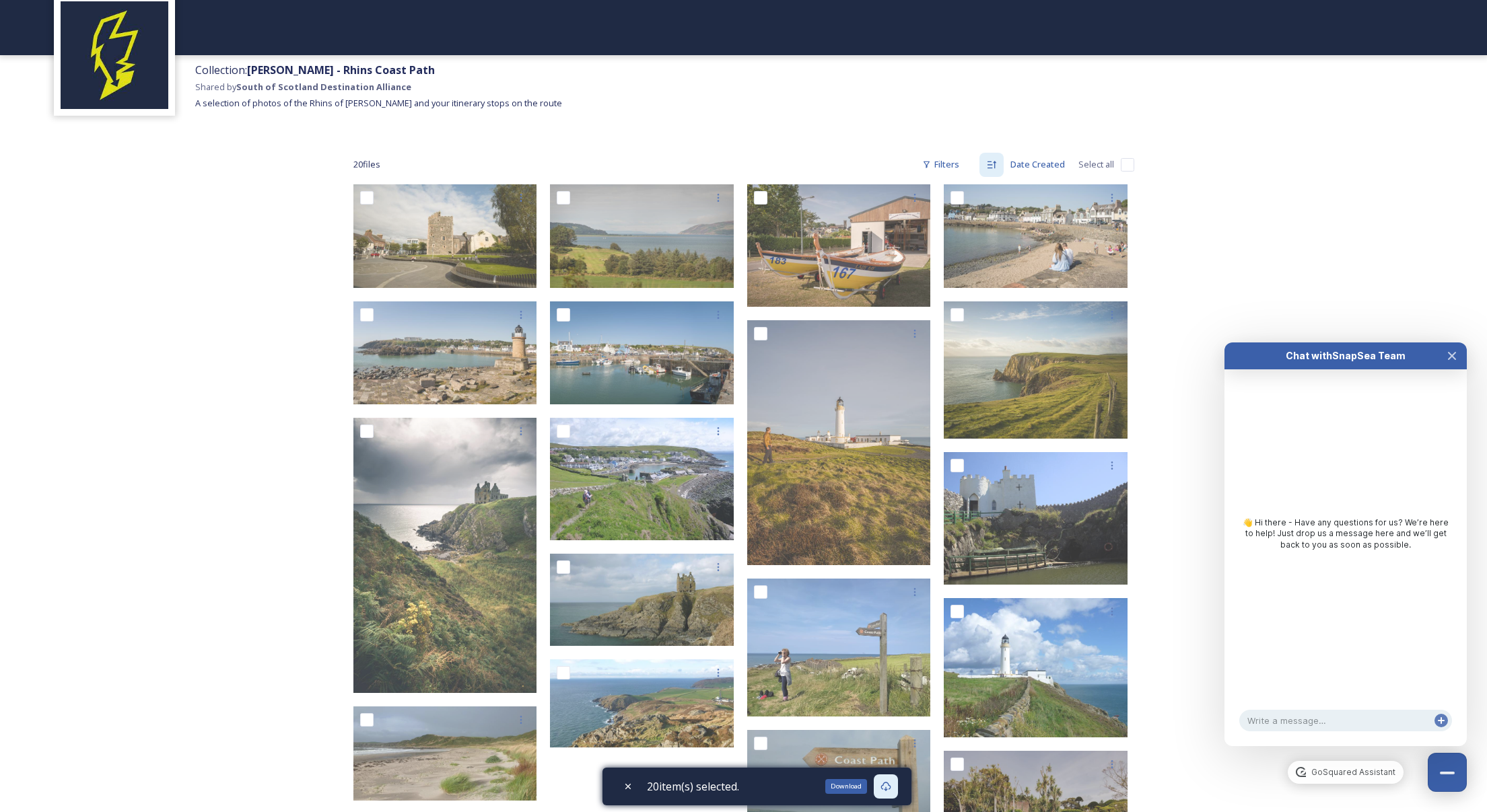
checkbox input "false"
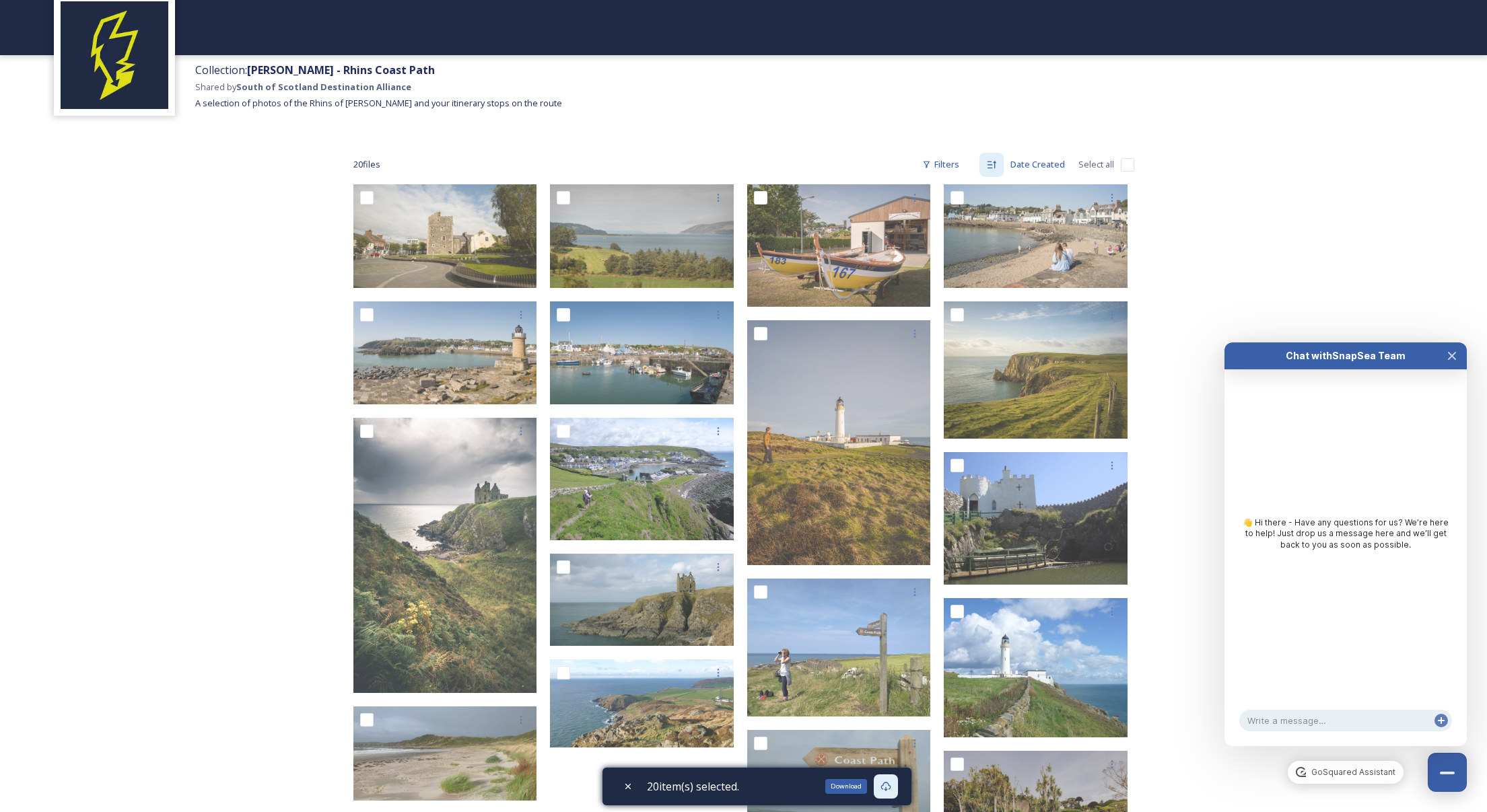
checkbox input "false"
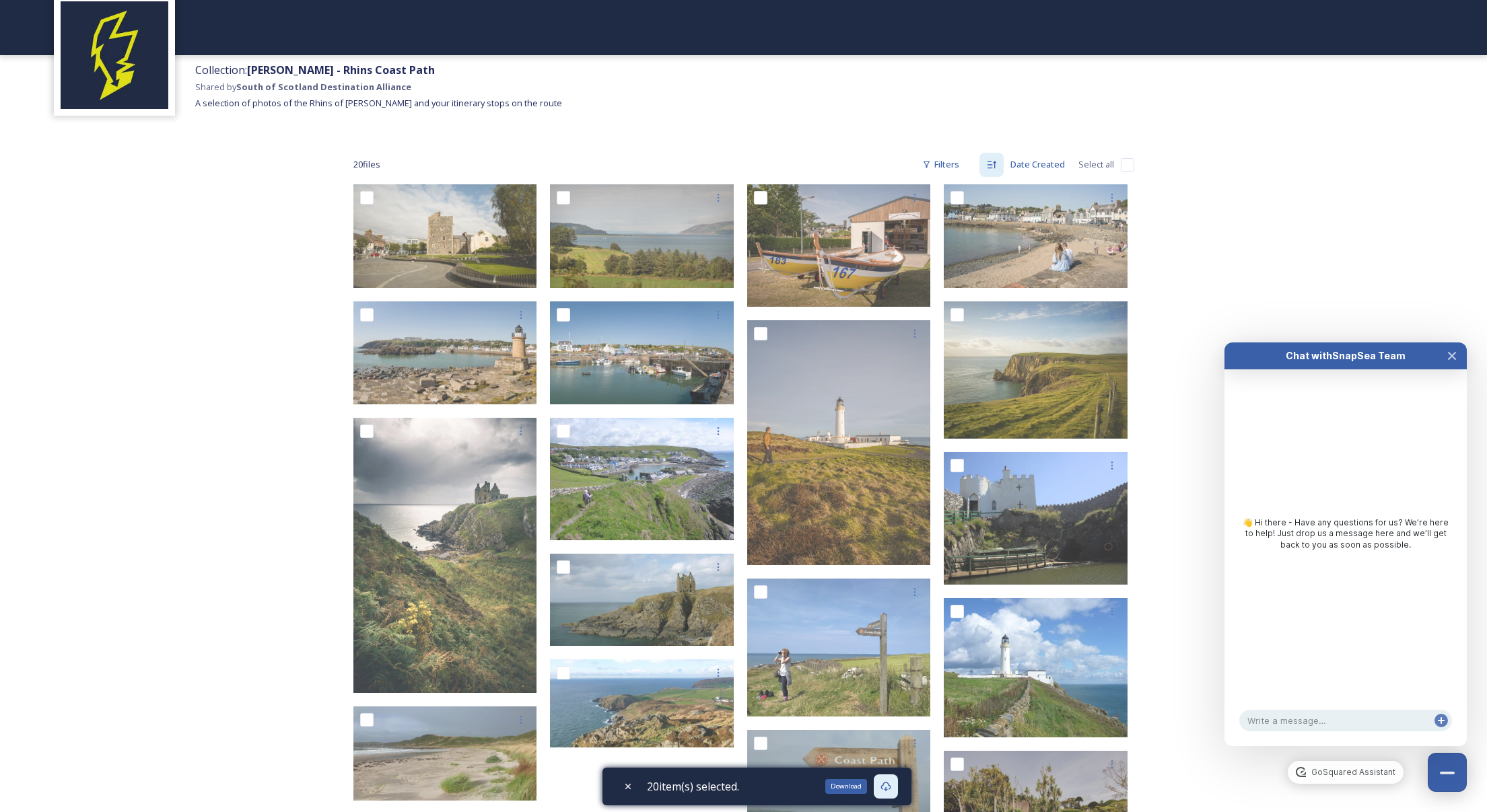
checkbox input "false"
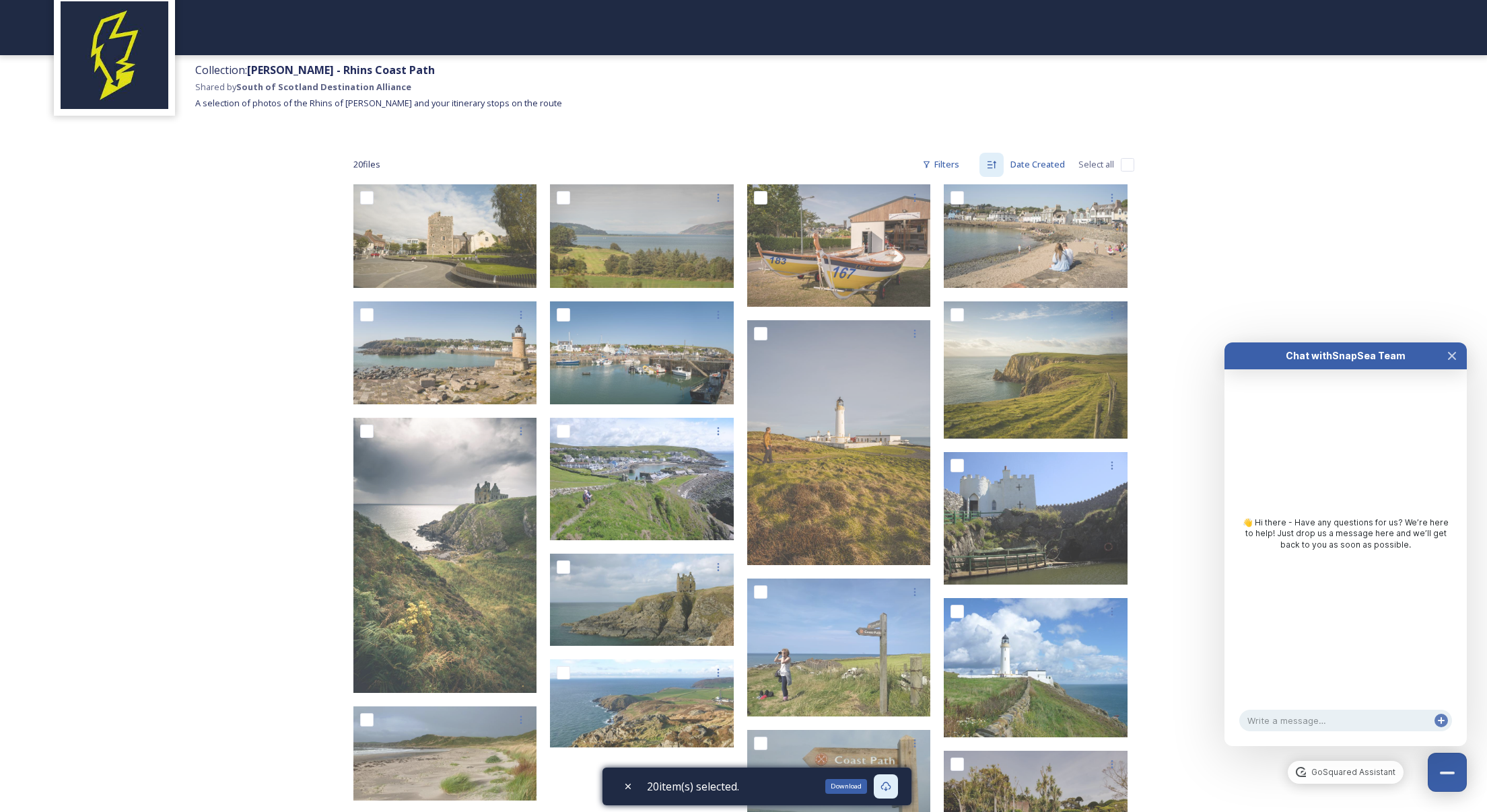
checkbox input "false"
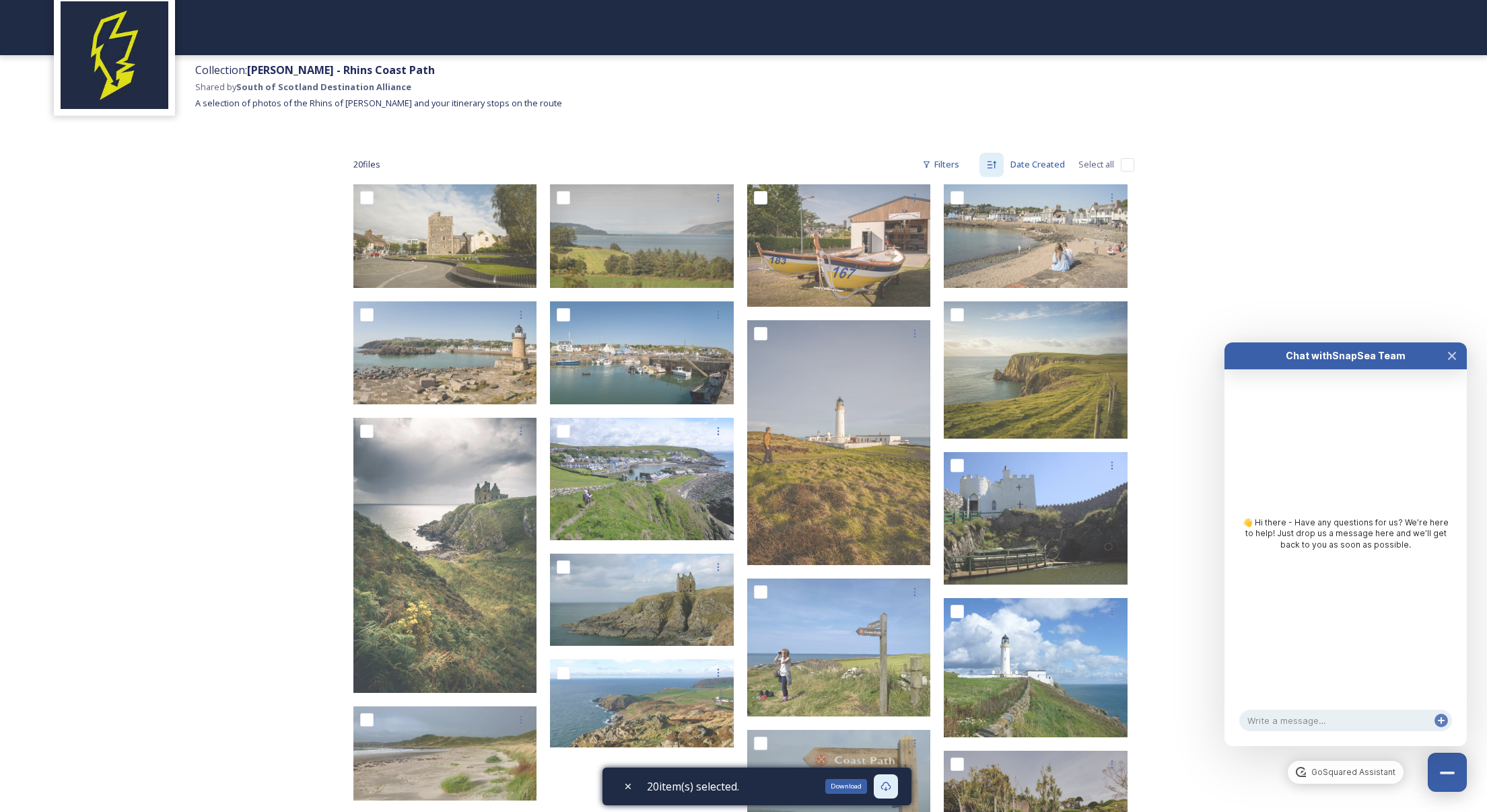
checkbox input "false"
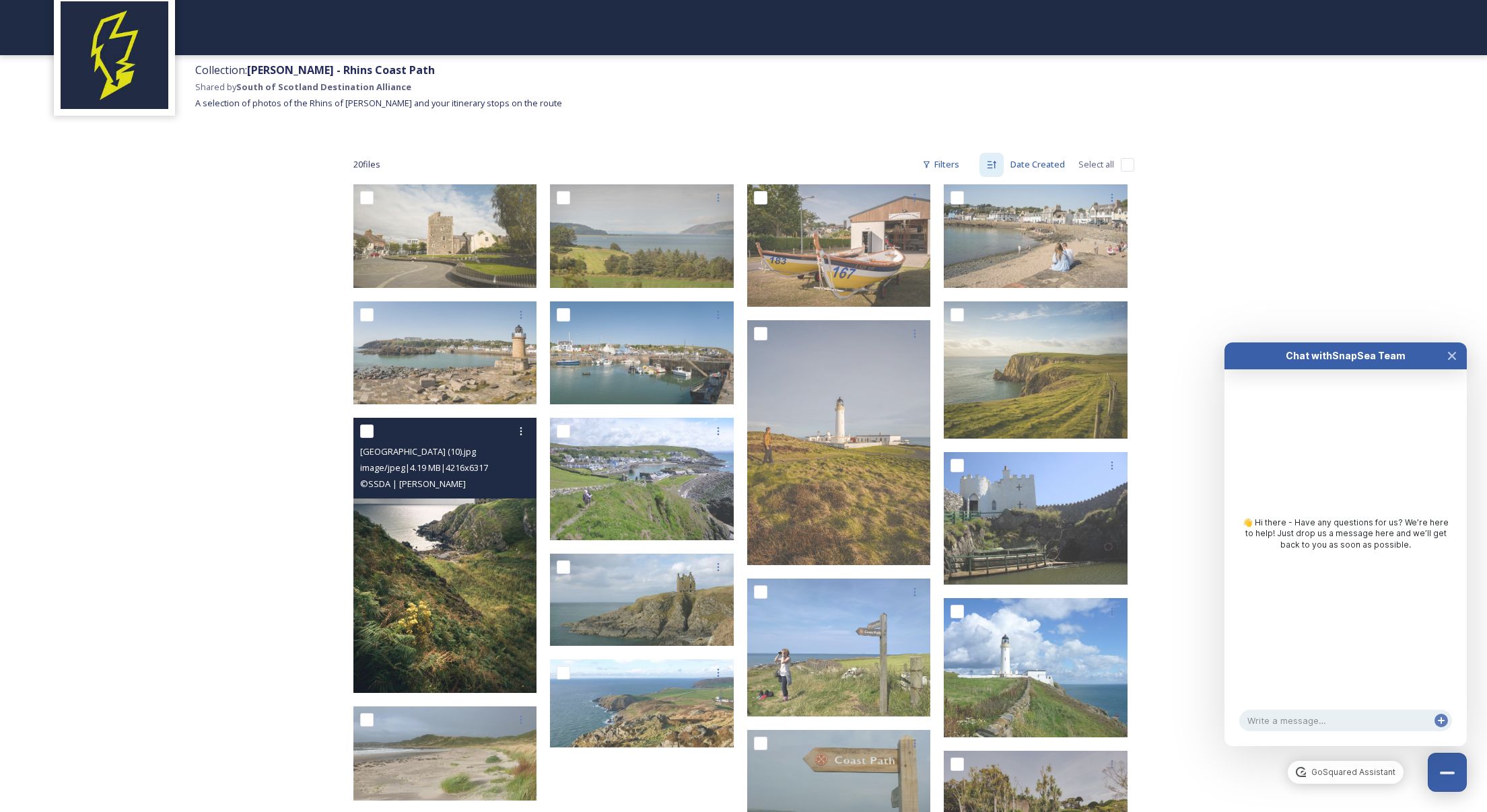
click at [452, 488] on span "© SSDA | [PERSON_NAME]" at bounding box center [413, 483] width 106 height 12
click at [453, 585] on img at bounding box center [446, 556] width 184 height 275
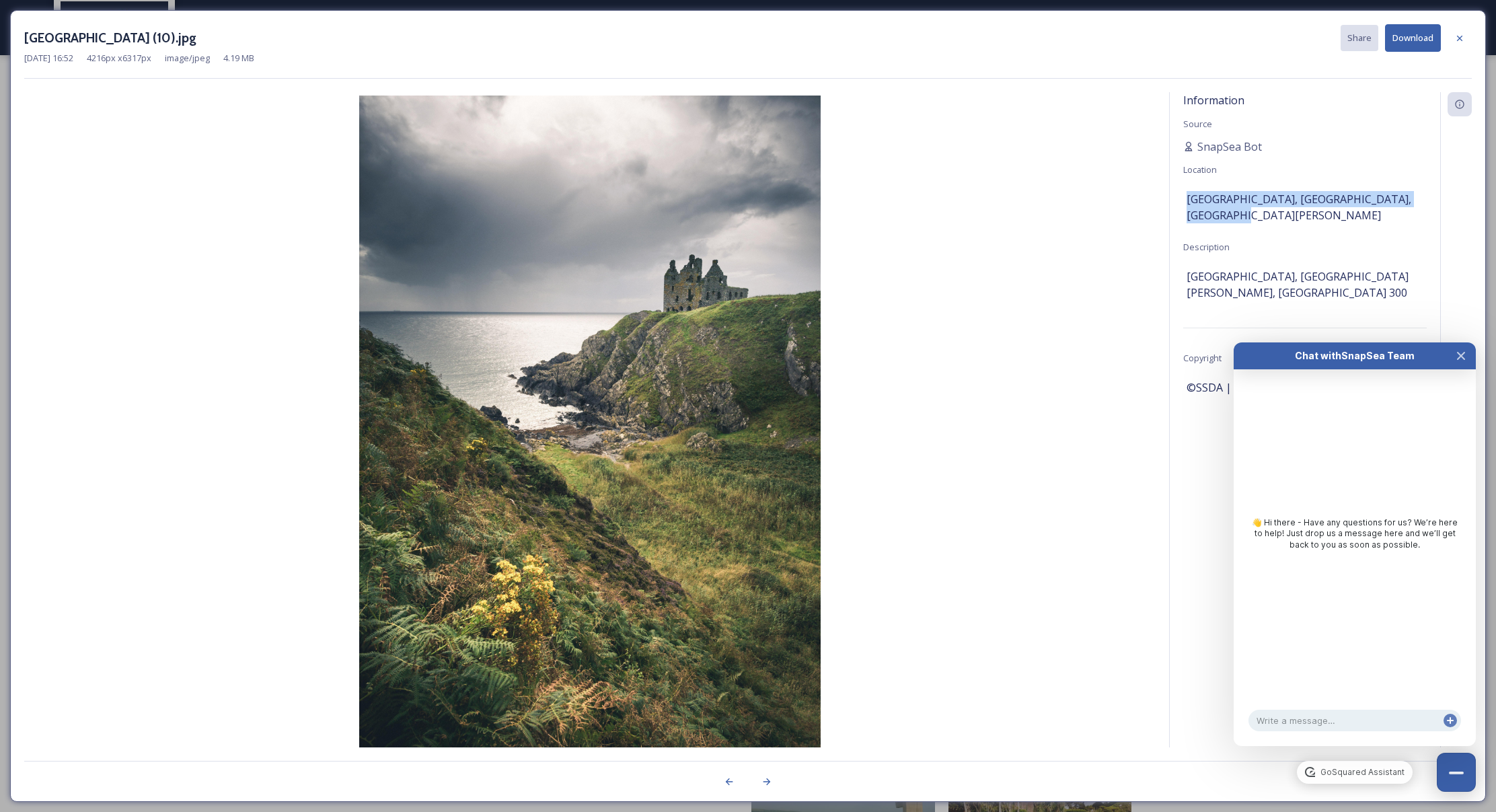
drag, startPoint x: 1246, startPoint y: 217, endPoint x: 1184, endPoint y: 203, distance: 63.6
click at [1184, 203] on div "Information Source SnapSea Bot Location [GEOGRAPHIC_DATA], [GEOGRAPHIC_DATA], […" at bounding box center [1305, 438] width 270 height 691
copy span "[GEOGRAPHIC_DATA], [GEOGRAPHIC_DATA], [GEOGRAPHIC_DATA][PERSON_NAME]"
click at [1461, 357] on icon "Close Chat" at bounding box center [1461, 356] width 11 height 11
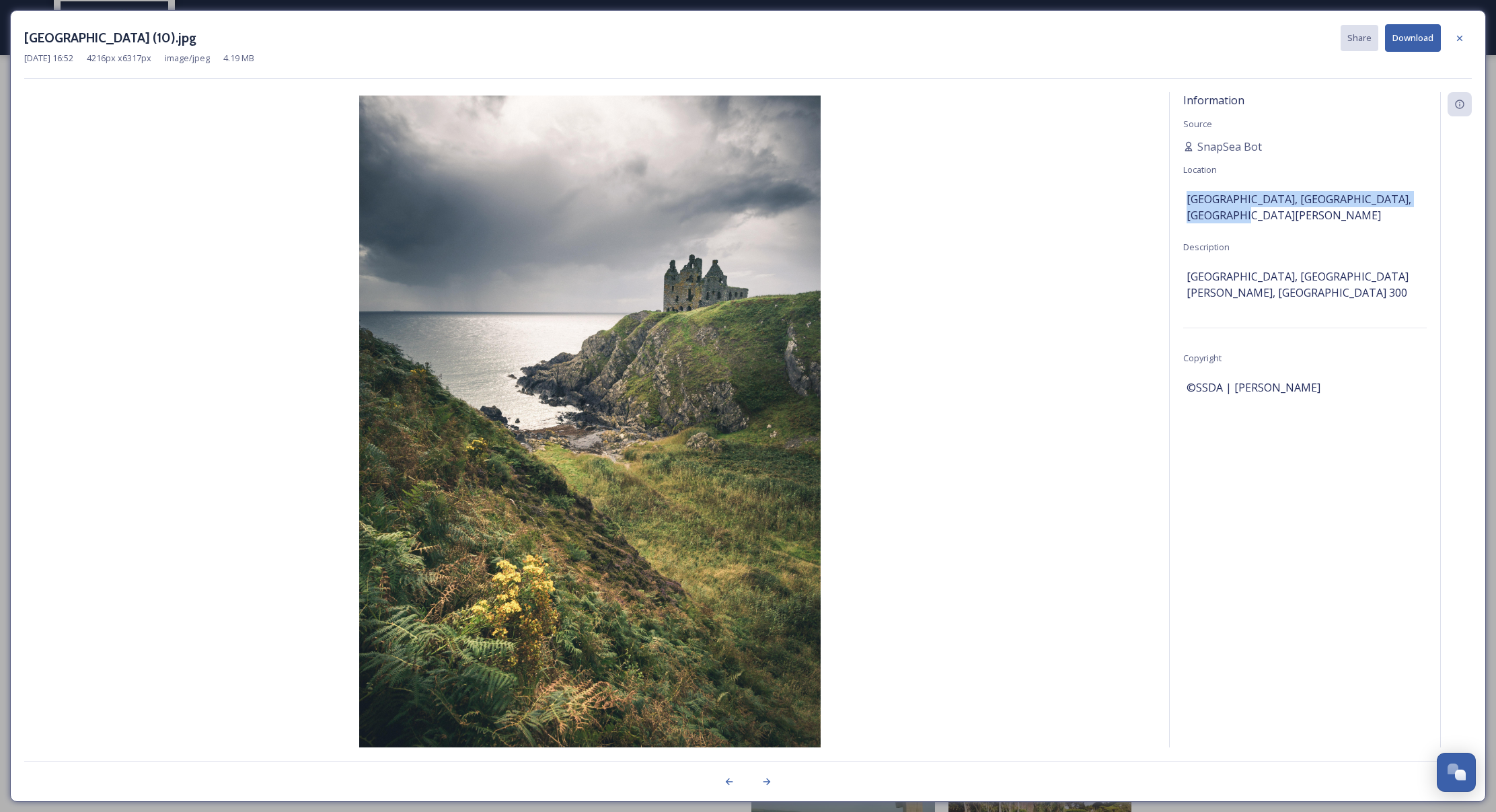
drag, startPoint x: 1270, startPoint y: 392, endPoint x: 1182, endPoint y: 387, distance: 88.1
click at [1182, 387] on div "Information Source SnapSea Bot Location [GEOGRAPHIC_DATA], [GEOGRAPHIC_DATA], […" at bounding box center [1305, 438] width 270 height 691
copy span "©SSDA | [PERSON_NAME]"
click at [1458, 34] on icon at bounding box center [1460, 38] width 11 height 11
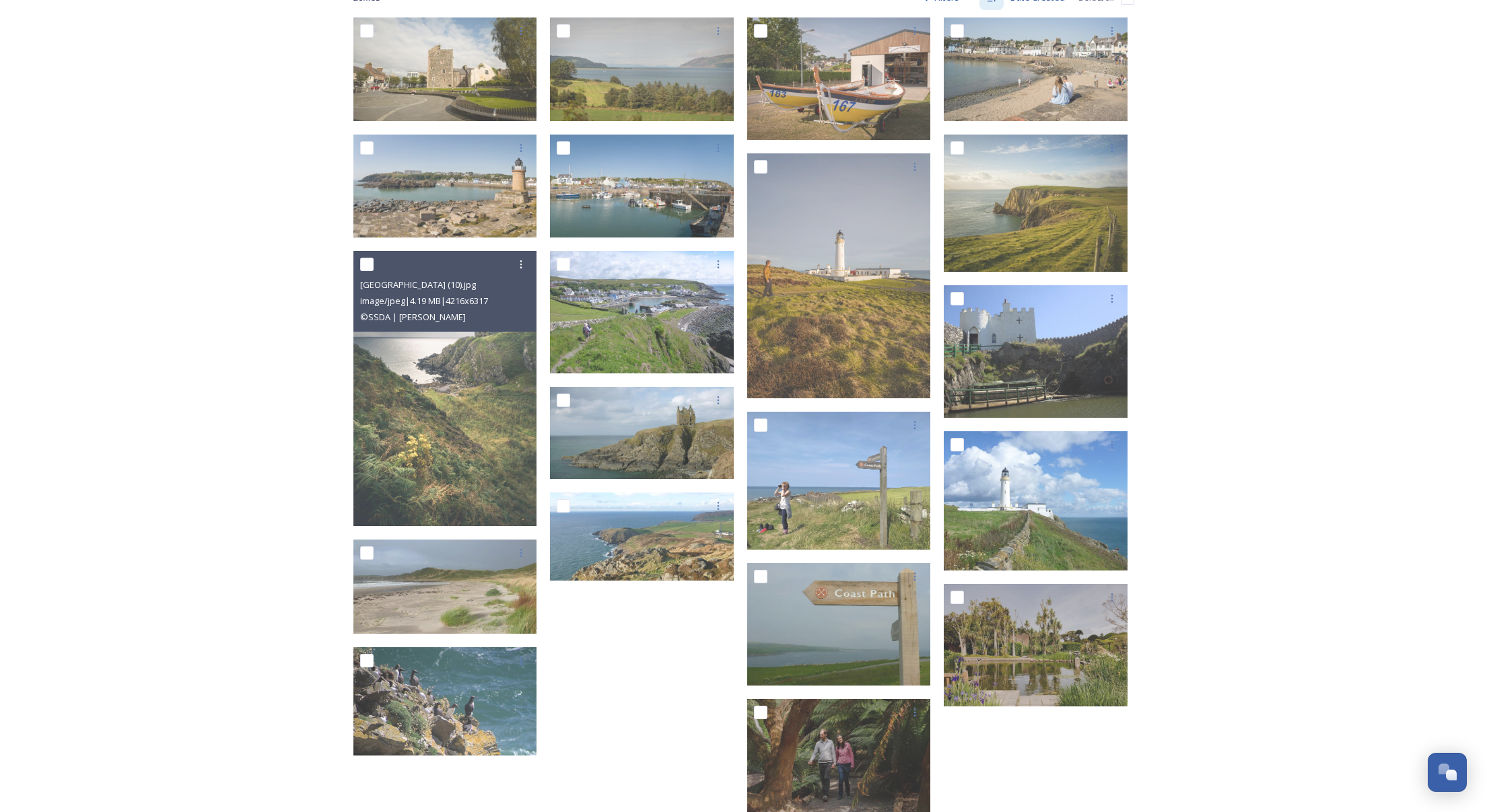
scroll to position [257, 0]
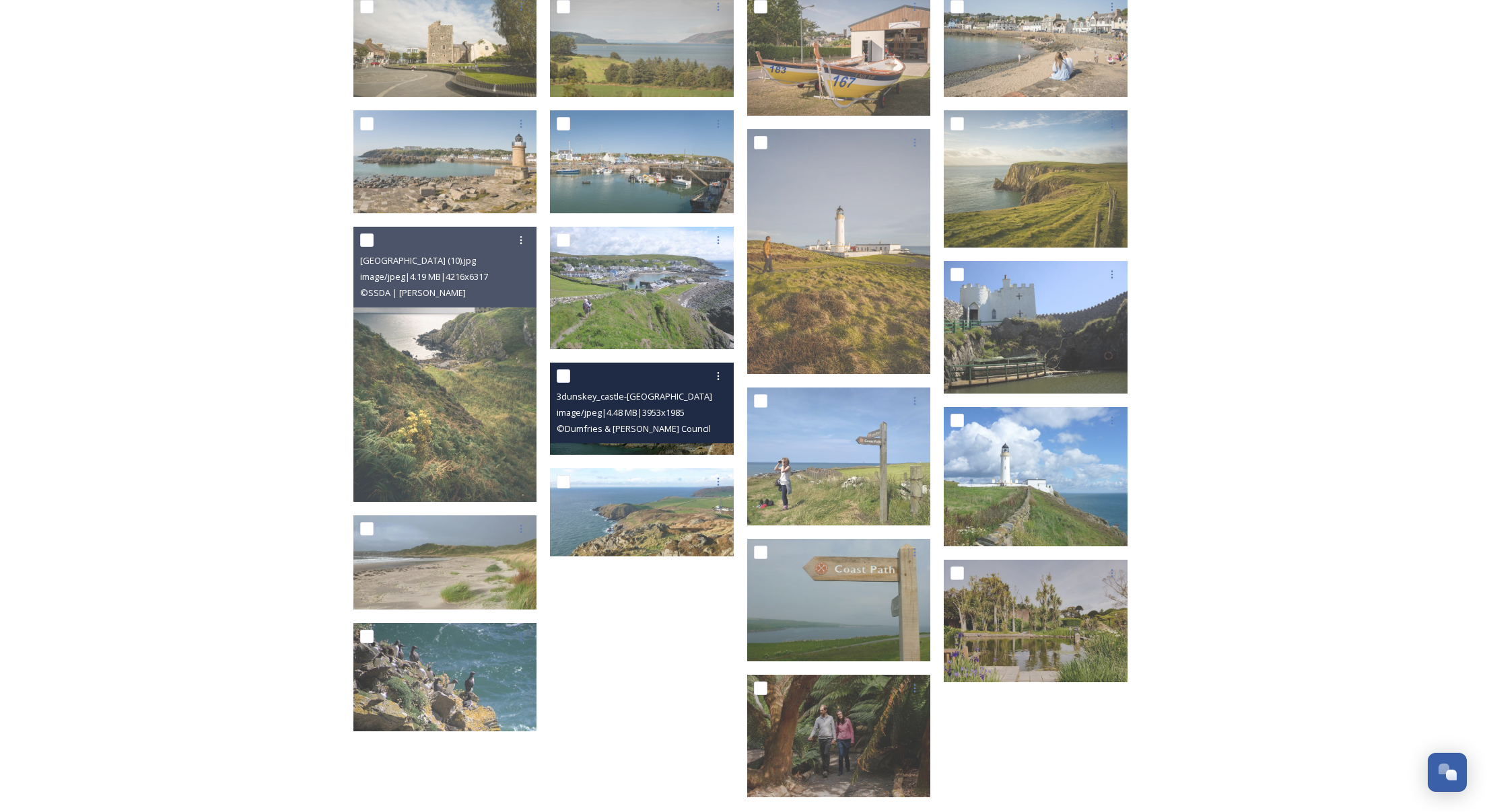
click at [683, 377] on div at bounding box center [643, 375] width 174 height 24
click at [688, 403] on div "3dunskey_castle-[GEOGRAPHIC_DATA]%20%26%20Galloway%20Council.jpg" at bounding box center [643, 396] width 174 height 16
click at [565, 379] on input "checkbox" at bounding box center [563, 376] width 14 height 14
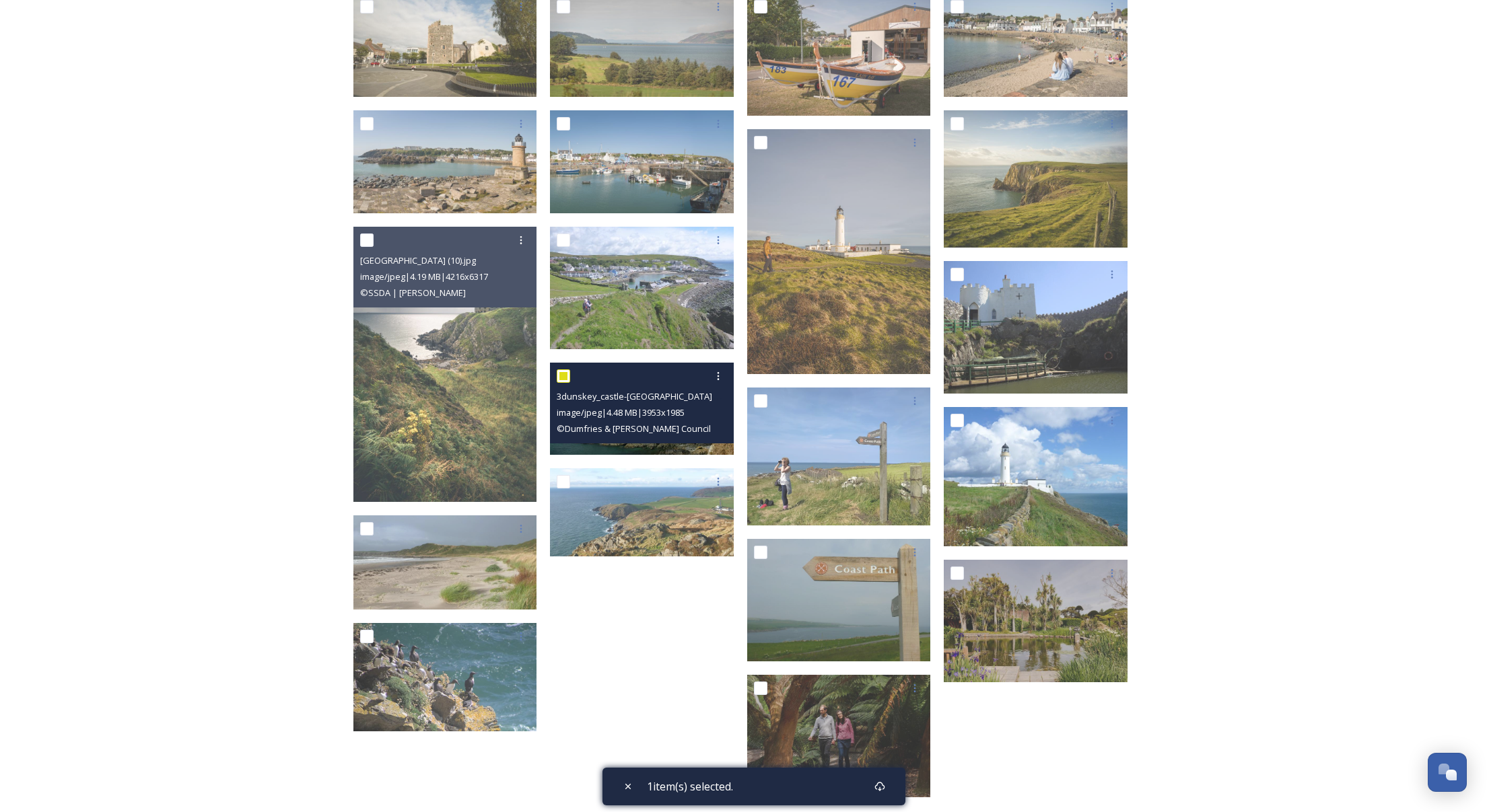
click at [606, 420] on div "© Dumfries & [PERSON_NAME] Council" at bounding box center [643, 428] width 174 height 16
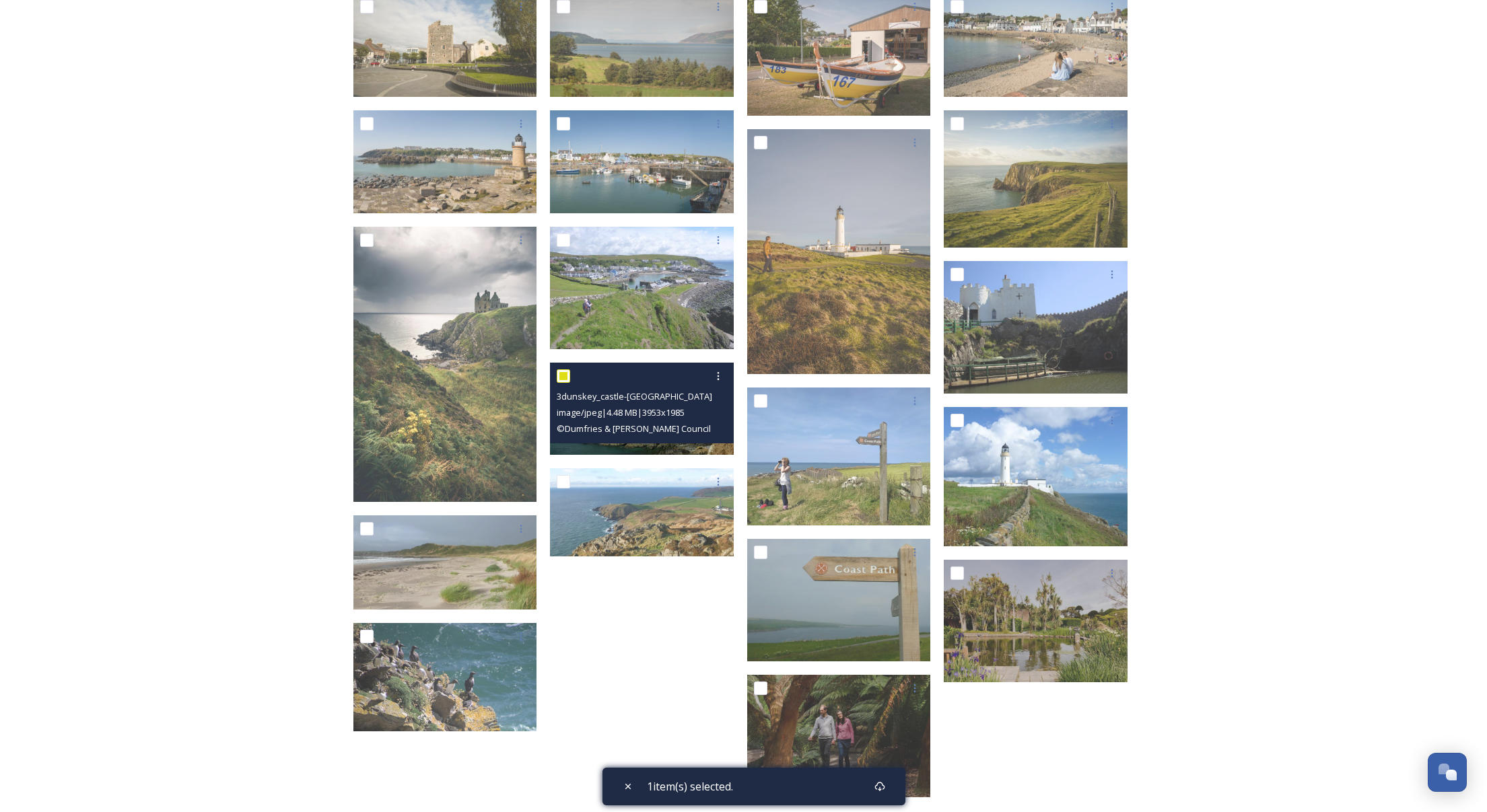
click at [564, 377] on input "checkbox" at bounding box center [563, 376] width 14 height 14
checkbox input "false"
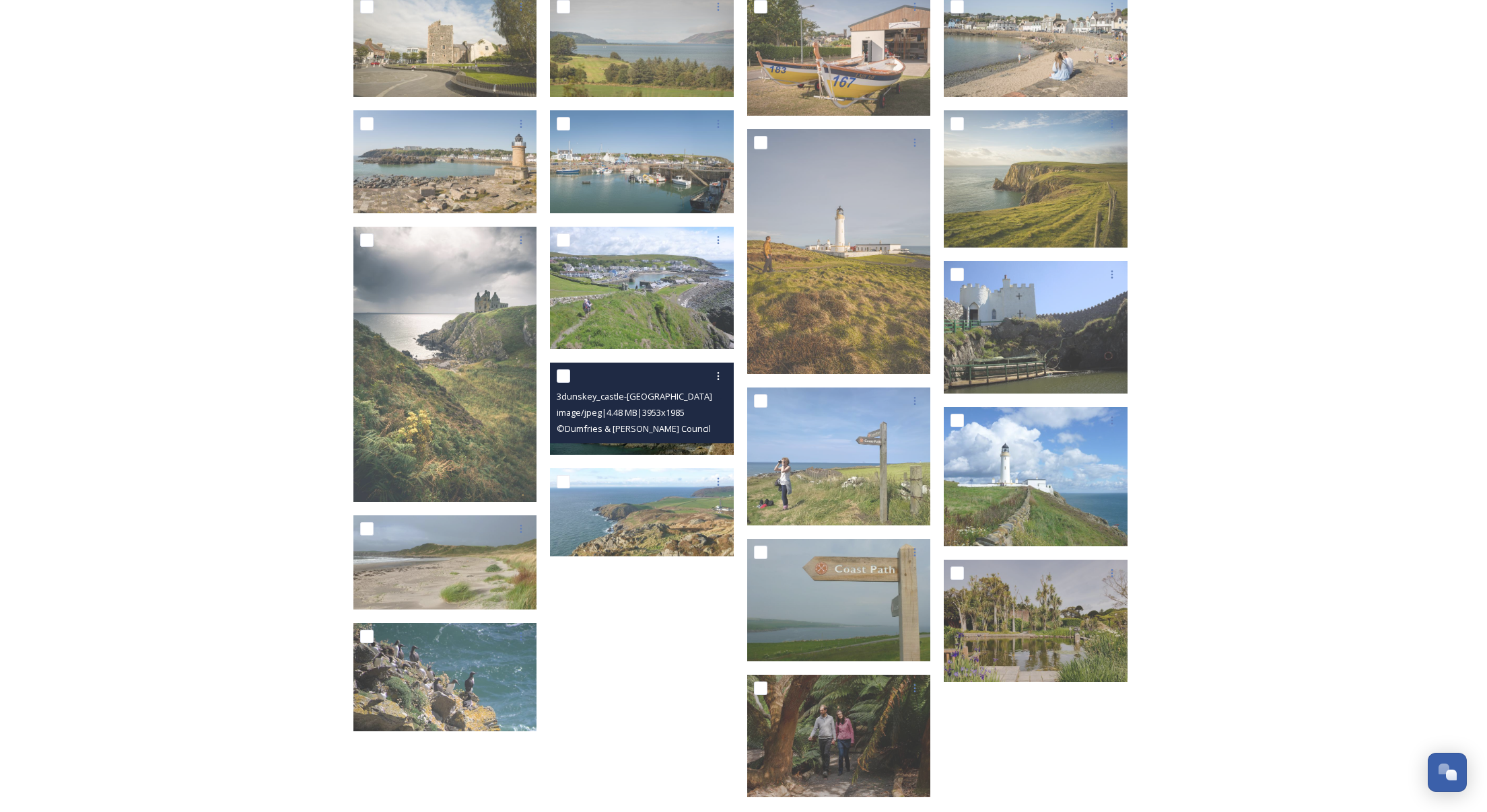
click at [704, 432] on div "© Dumfries & [PERSON_NAME] Council" at bounding box center [643, 428] width 174 height 16
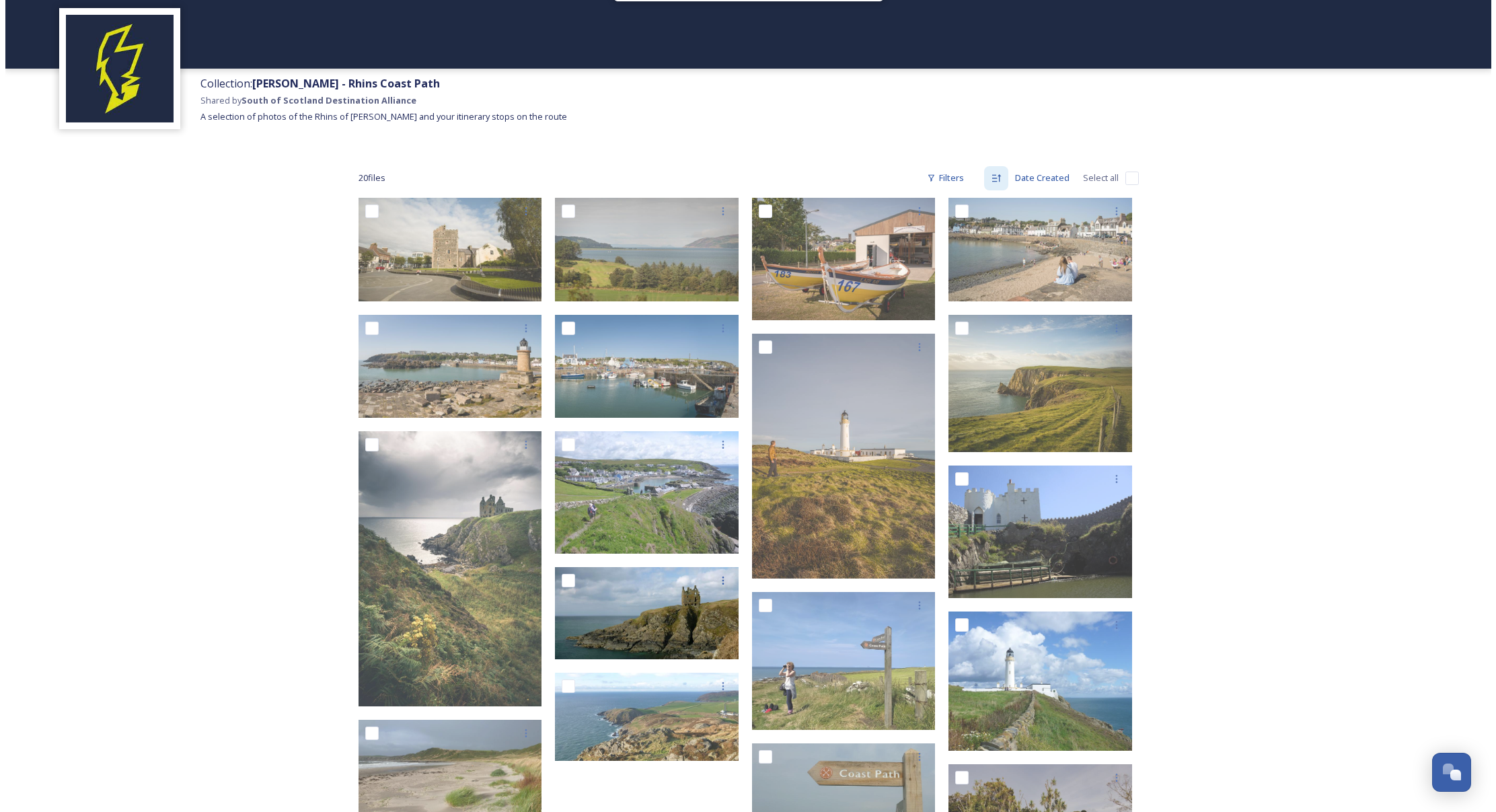
scroll to position [48, 0]
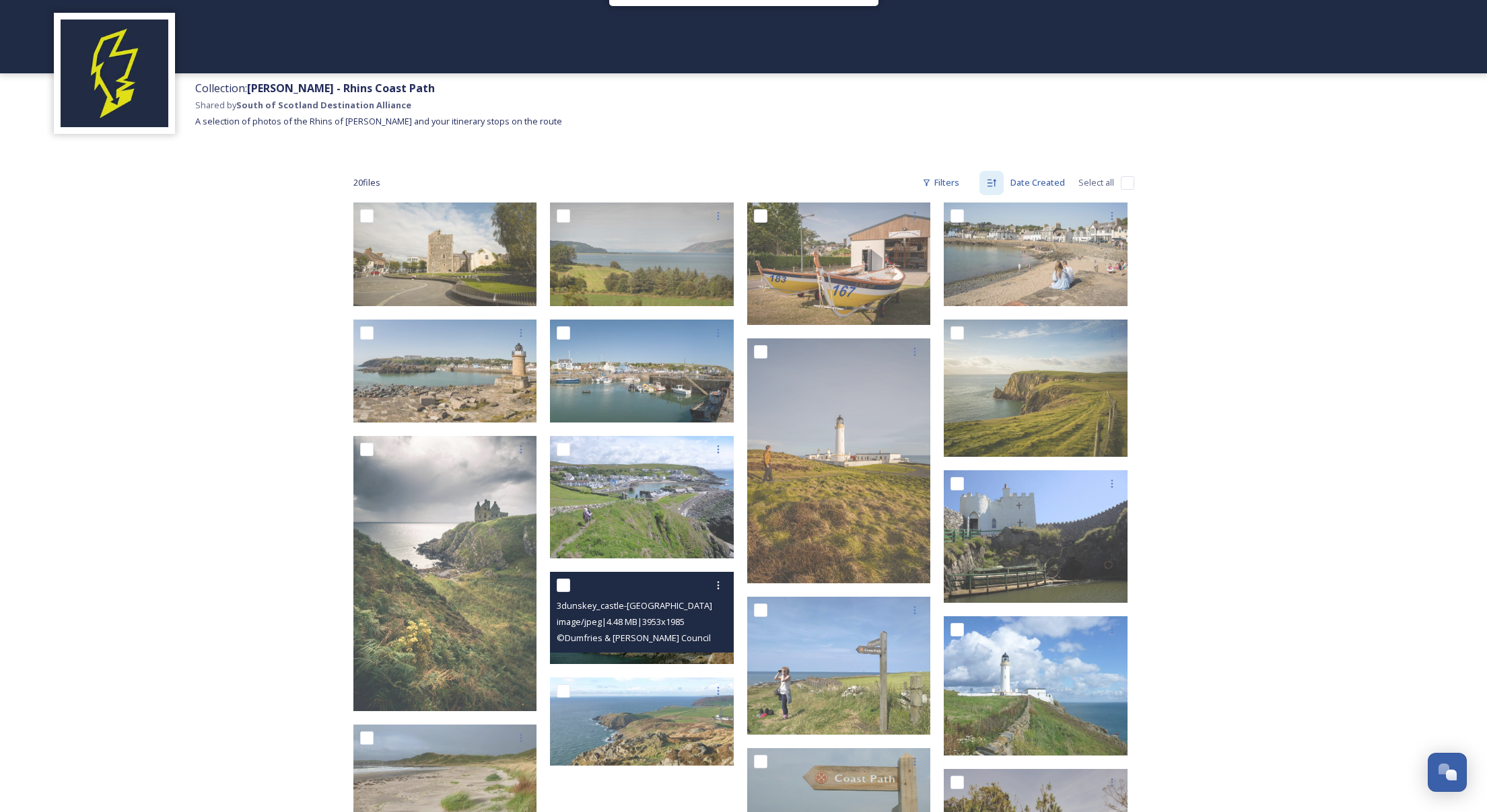
click at [633, 598] on div "3dunskey_castle-[GEOGRAPHIC_DATA]%20%26%20Galloway%20Council.jpg" at bounding box center [643, 606] width 174 height 16
click at [714, 584] on icon at bounding box center [718, 585] width 11 height 11
click at [709, 610] on span "View File" at bounding box center [699, 615] width 35 height 13
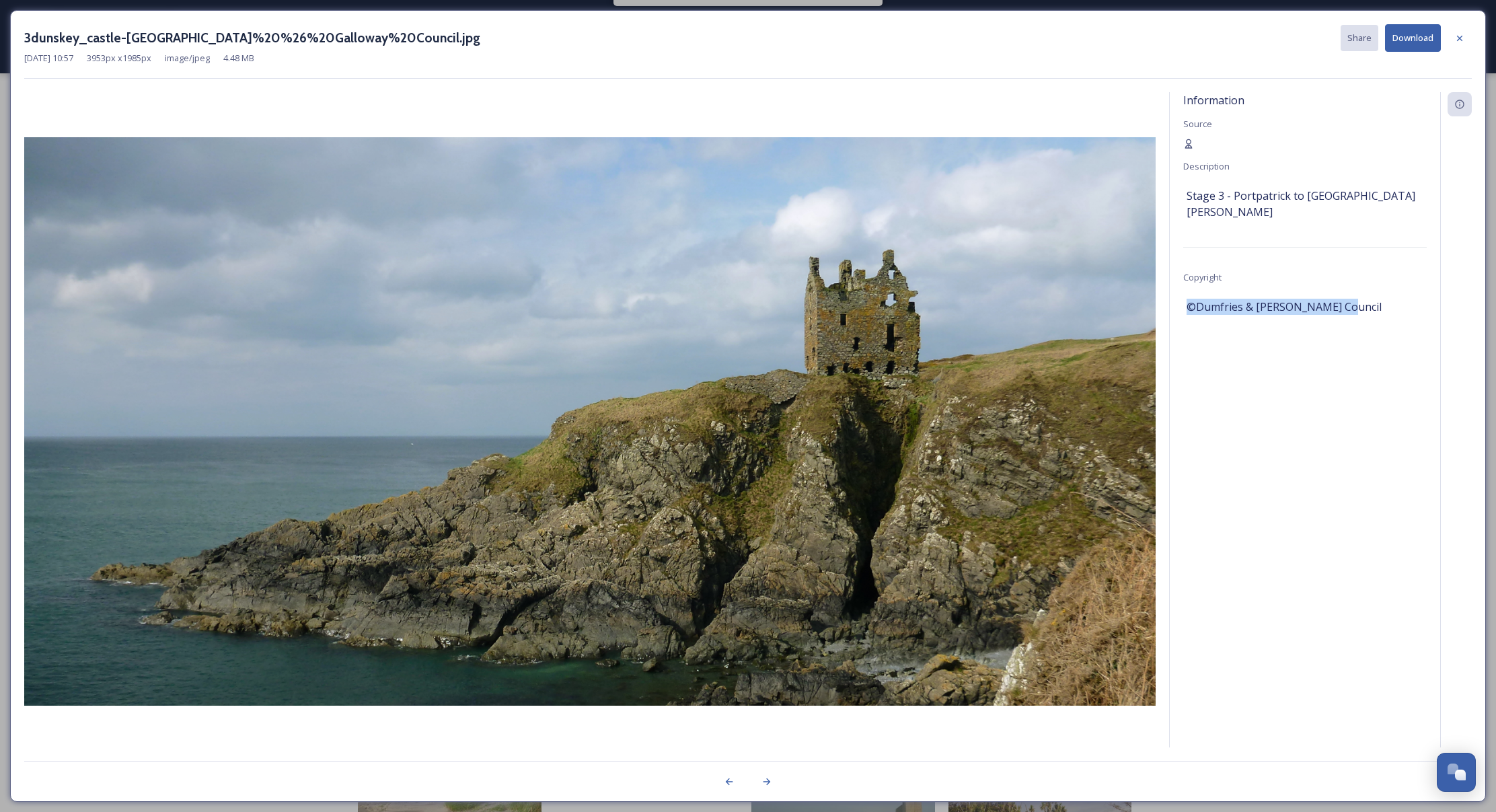
drag, startPoint x: 1360, startPoint y: 286, endPoint x: 1166, endPoint y: 287, distance: 194.0
click at [1166, 287] on div "Information Source Description Stage 3 - Portpatrick to [GEOGRAPHIC_DATA][PERSO…" at bounding box center [748, 419] width 1448 height 656
